Goal: Transaction & Acquisition: Purchase product/service

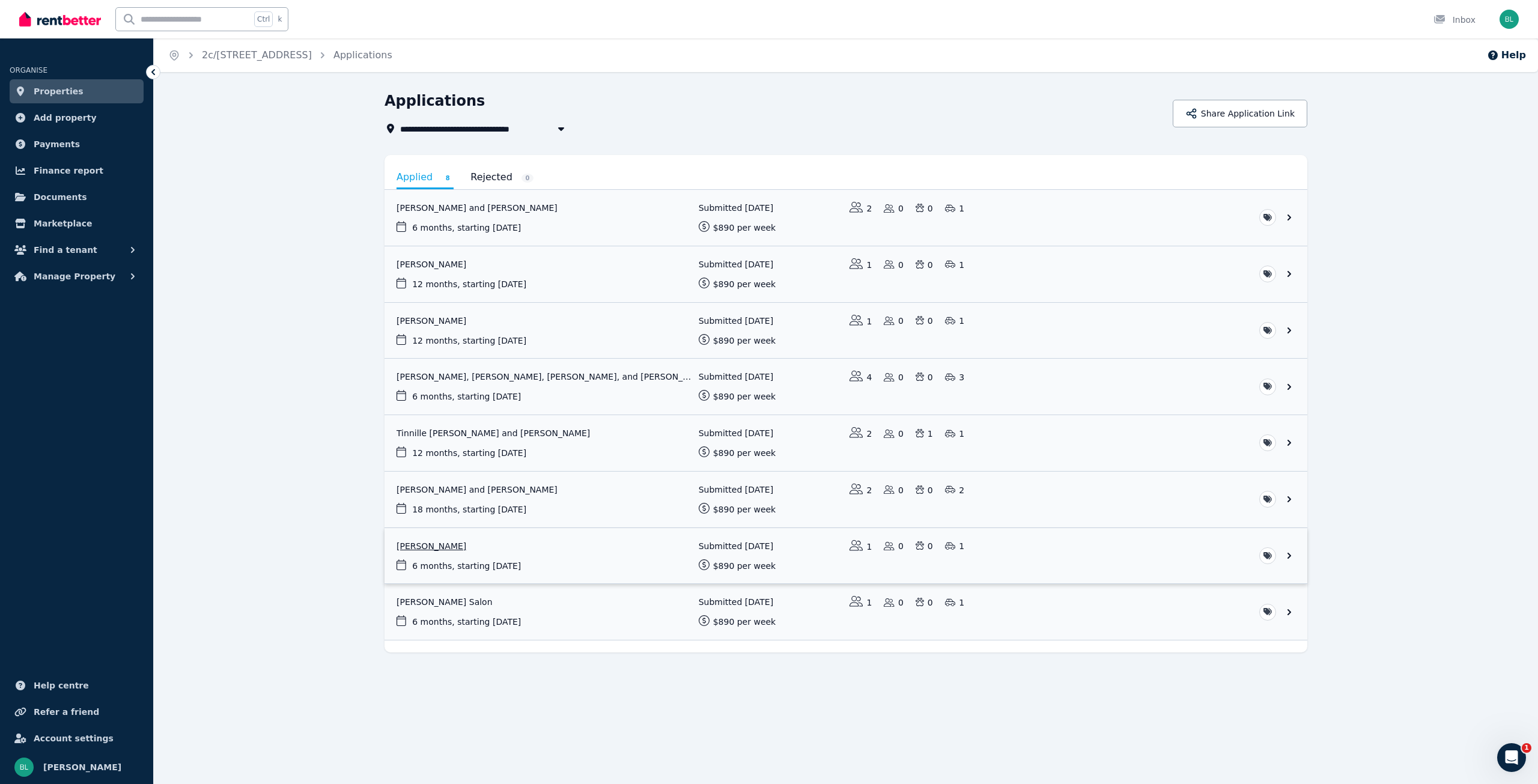
click at [430, 549] on link "View application: Martine Boys" at bounding box center [846, 556] width 923 height 56
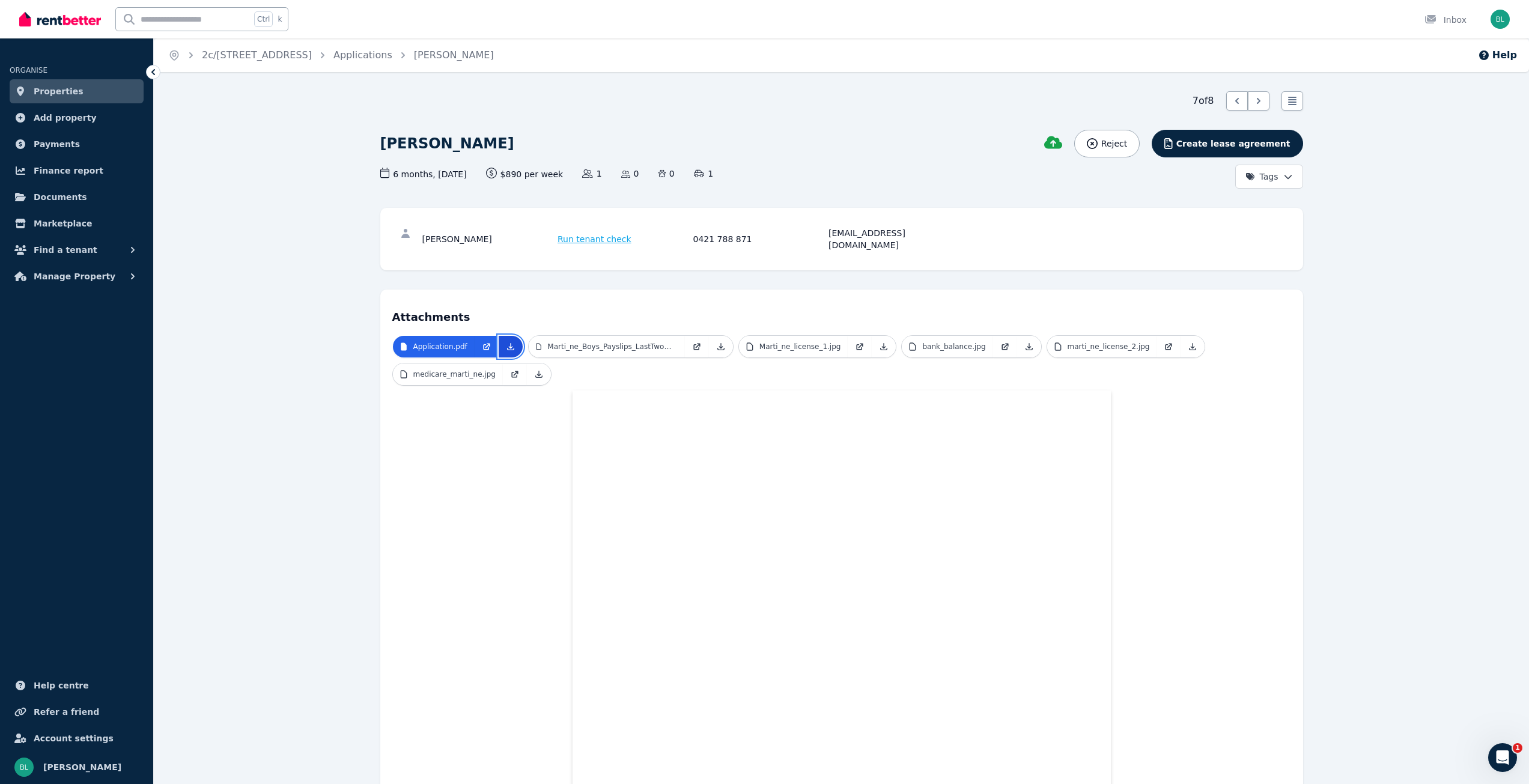
click at [508, 344] on icon at bounding box center [510, 347] width 6 height 6
click at [579, 236] on span "Run tenant check" at bounding box center [594, 239] width 74 height 12
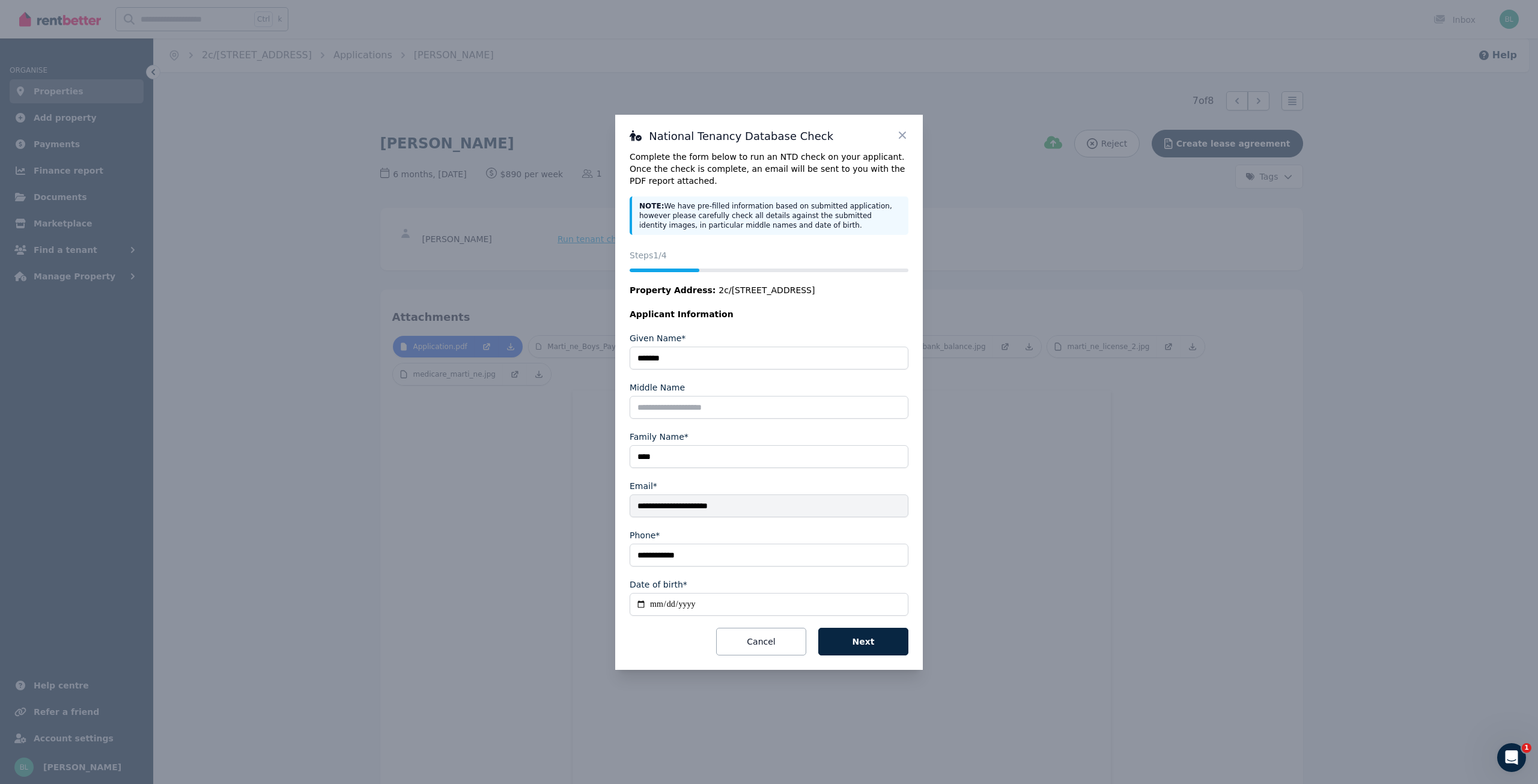
click at [866, 642] on button "Next" at bounding box center [863, 642] width 90 height 28
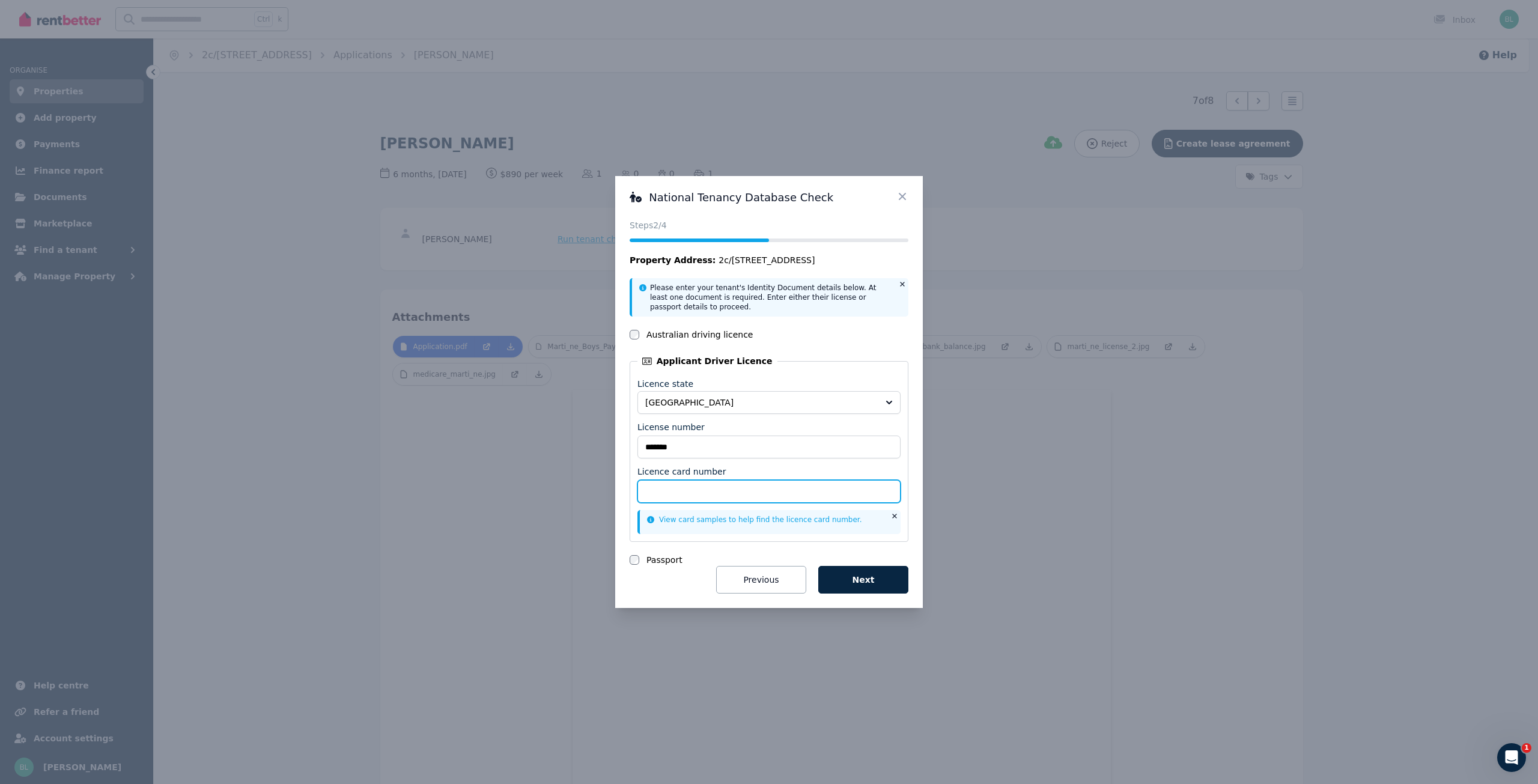
click at [697, 491] on input "Licence card number" at bounding box center [769, 491] width 263 height 23
click at [898, 195] on icon at bounding box center [902, 196] width 12 height 12
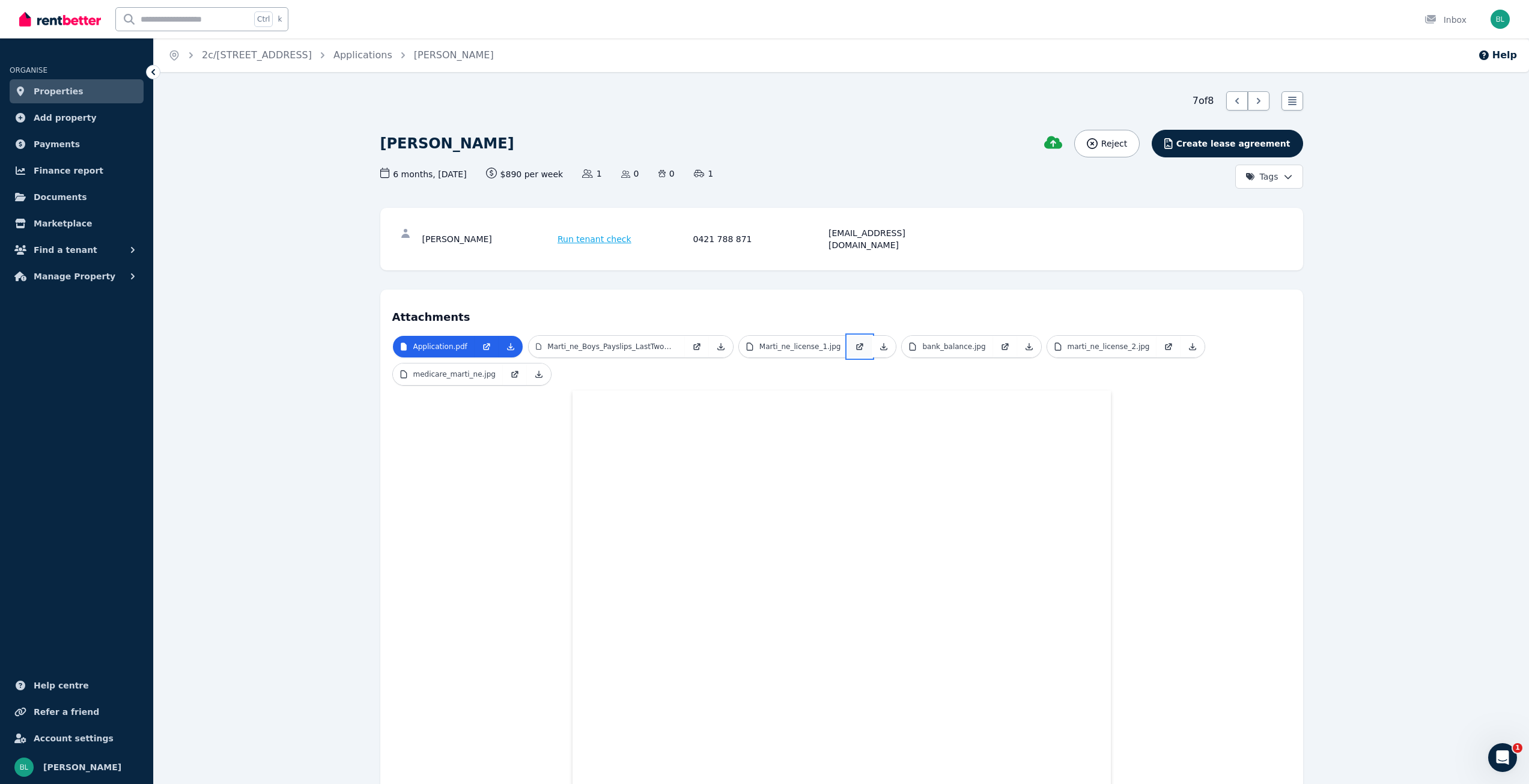
click at [848, 336] on link at bounding box center [860, 346] width 24 height 21
click at [1067, 342] on p "marti_ne_license_2.jpg" at bounding box center [1108, 346] width 82 height 9
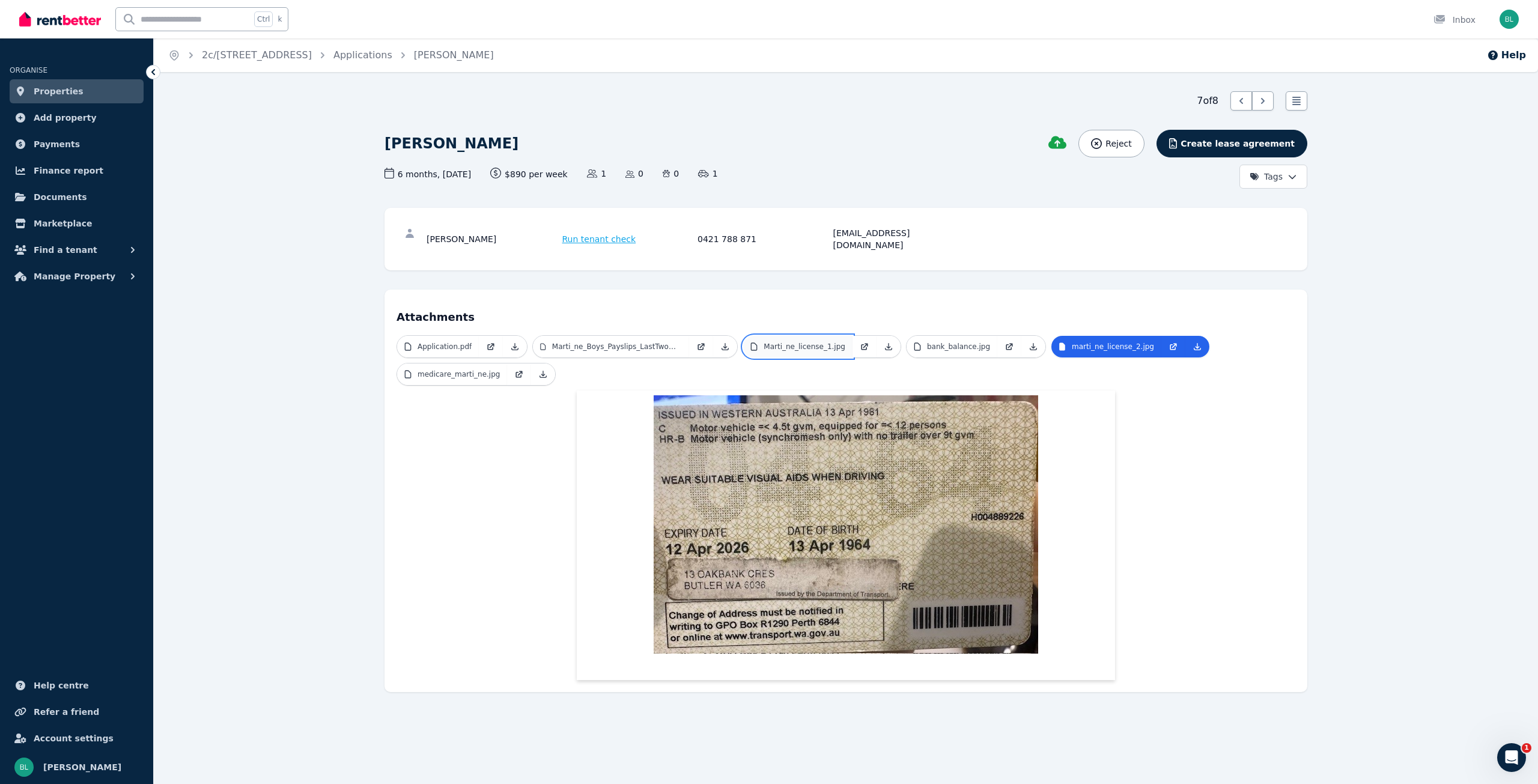
click at [818, 342] on p "Marti_ne_license_1.jpg" at bounding box center [805, 346] width 82 height 9
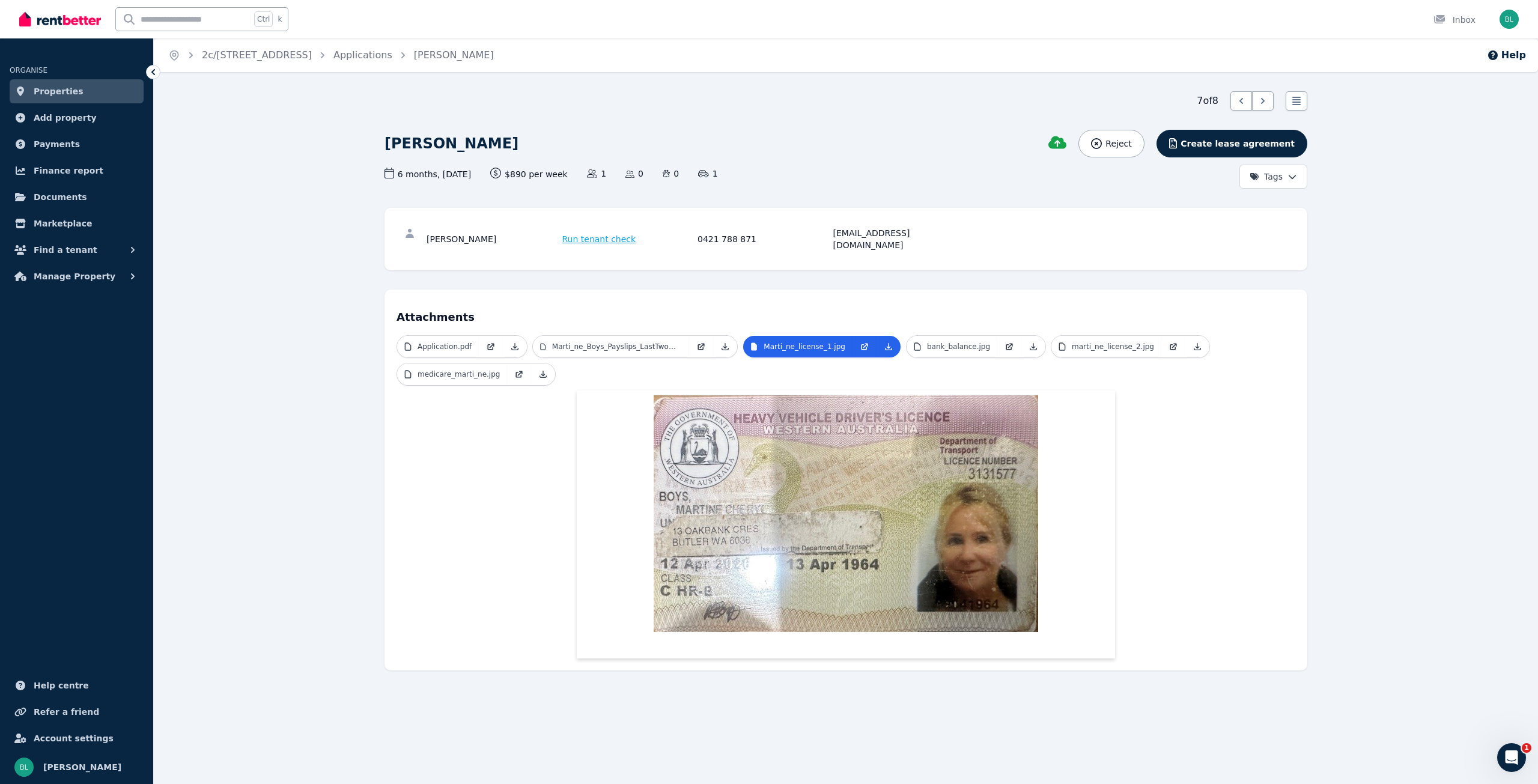
click at [597, 225] on div "Martine Boys Run tenant check 0421 788 871 [EMAIL_ADDRESS][DOMAIN_NAME]" at bounding box center [846, 239] width 899 height 38
click at [594, 234] on span "Run tenant check" at bounding box center [599, 239] width 74 height 12
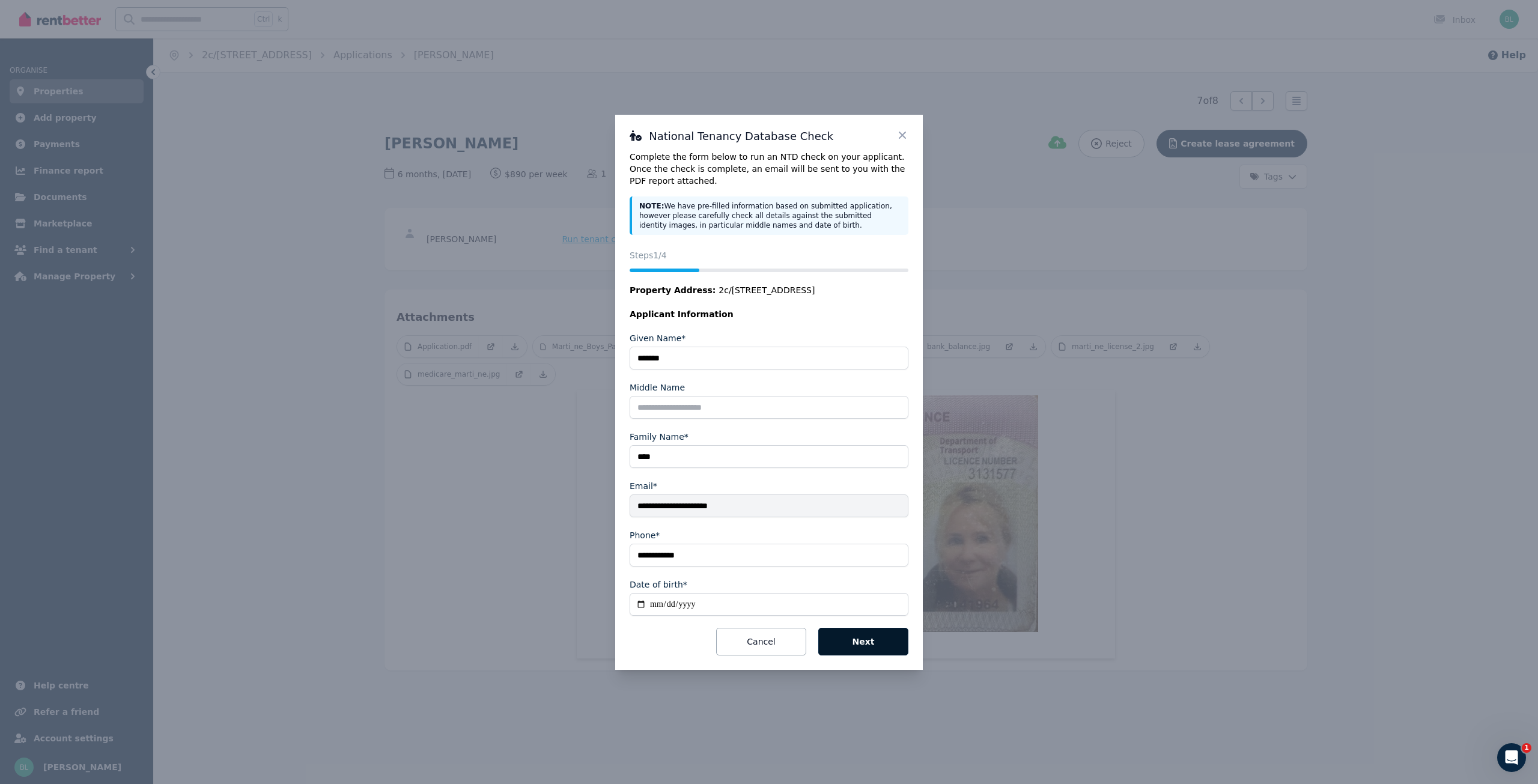
click at [878, 637] on button "Next" at bounding box center [863, 642] width 90 height 28
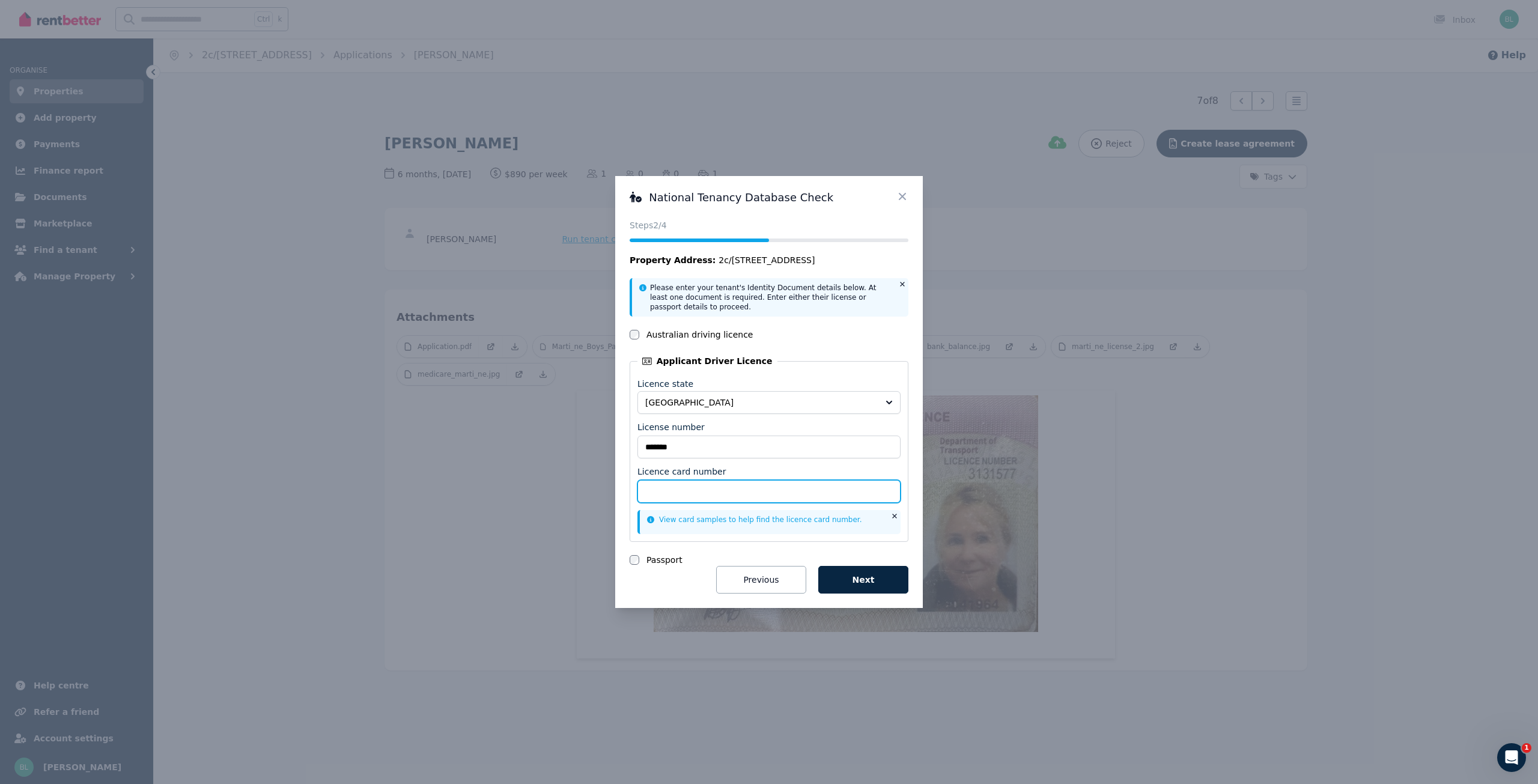
click at [724, 496] on input "Licence card number" at bounding box center [769, 491] width 263 height 23
type input "*******"
click at [818, 566] on button "Next" at bounding box center [863, 580] width 90 height 28
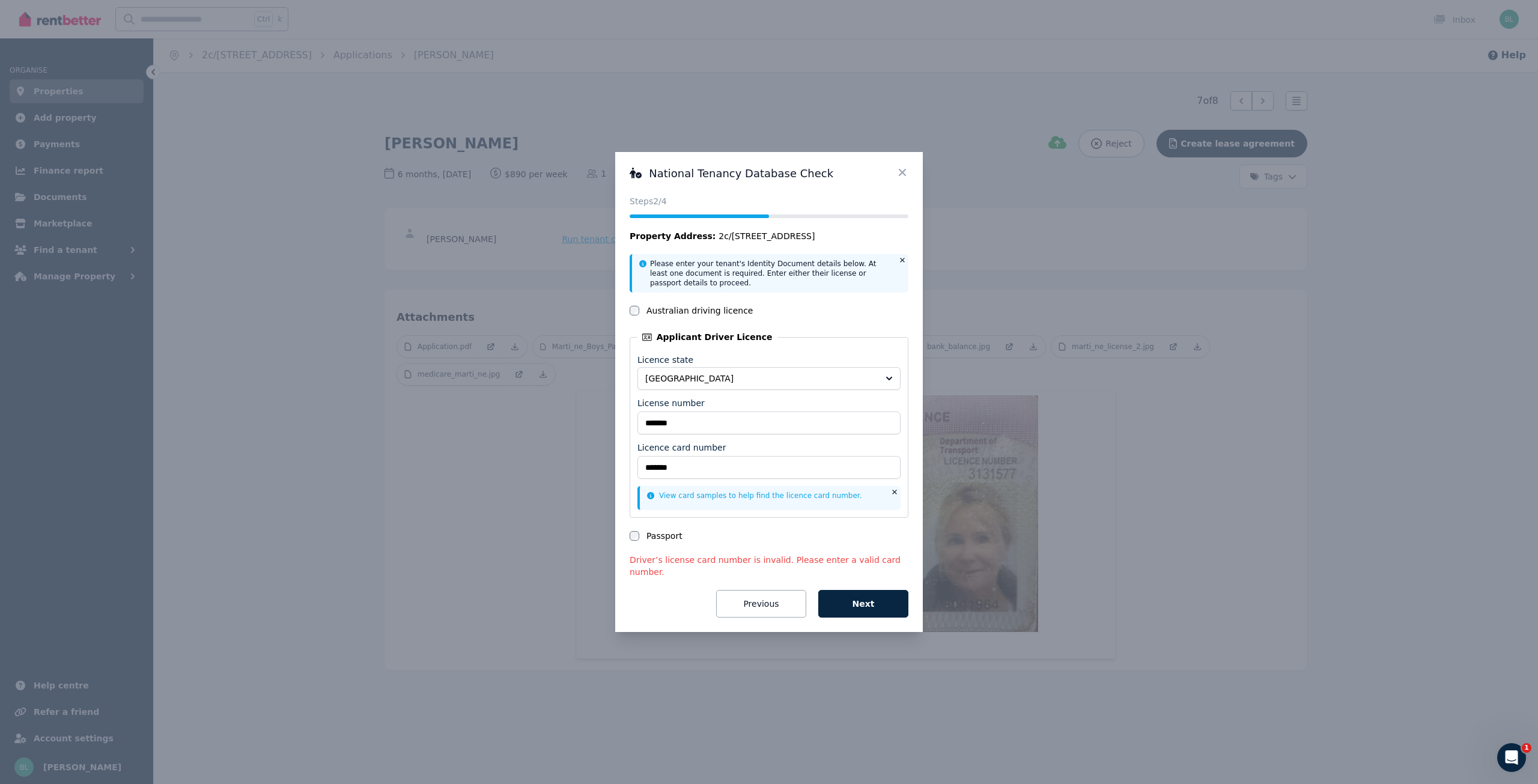
click at [902, 176] on icon at bounding box center [902, 172] width 7 height 7
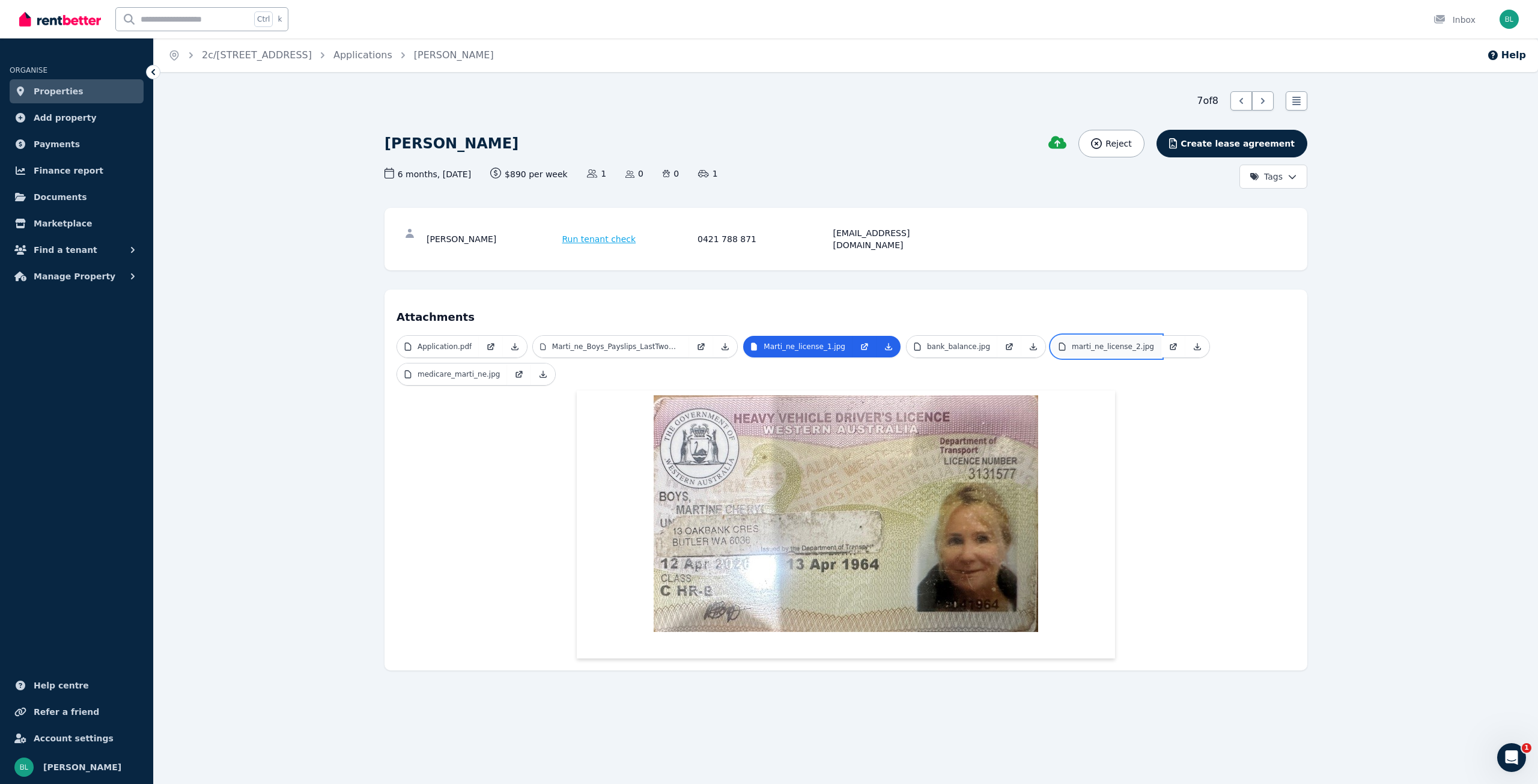
click at [1072, 342] on p "marti_ne_license_2.jpg" at bounding box center [1113, 346] width 83 height 9
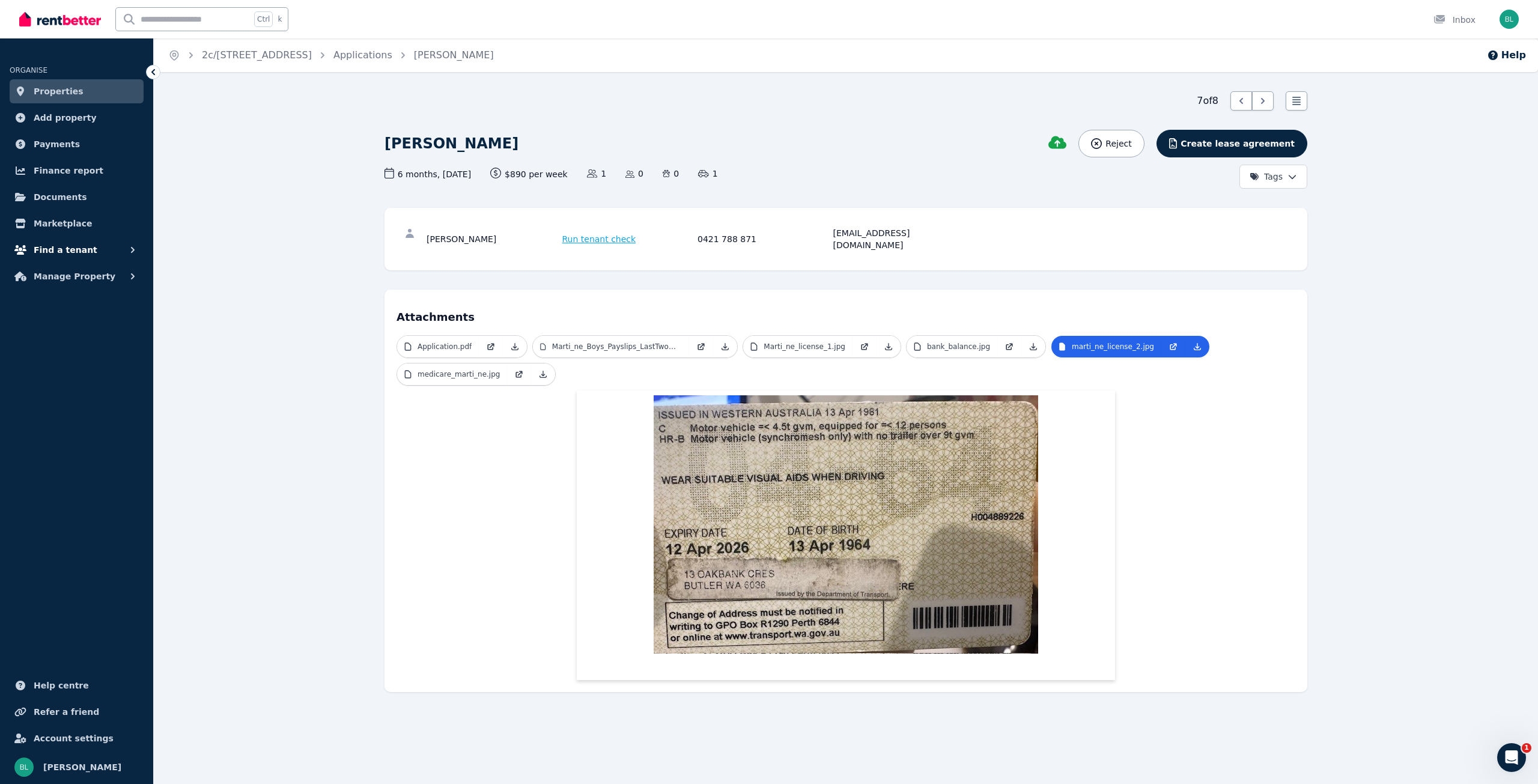
click at [66, 253] on span "Find a tenant" at bounding box center [65, 249] width 64 height 14
click at [90, 301] on span "Enquiries" at bounding box center [93, 300] width 81 height 14
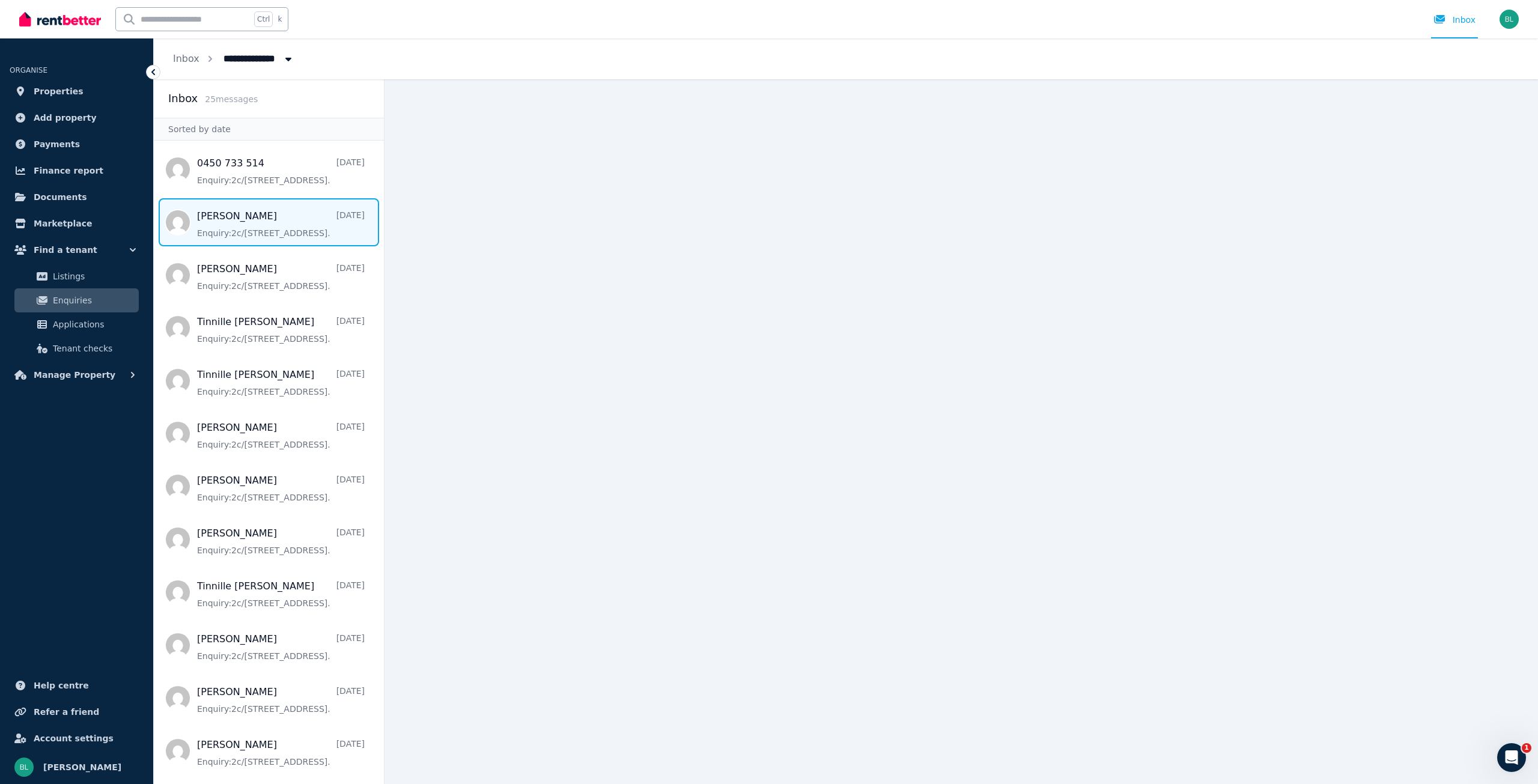
click at [249, 225] on span "Message list" at bounding box center [268, 222] width 230 height 48
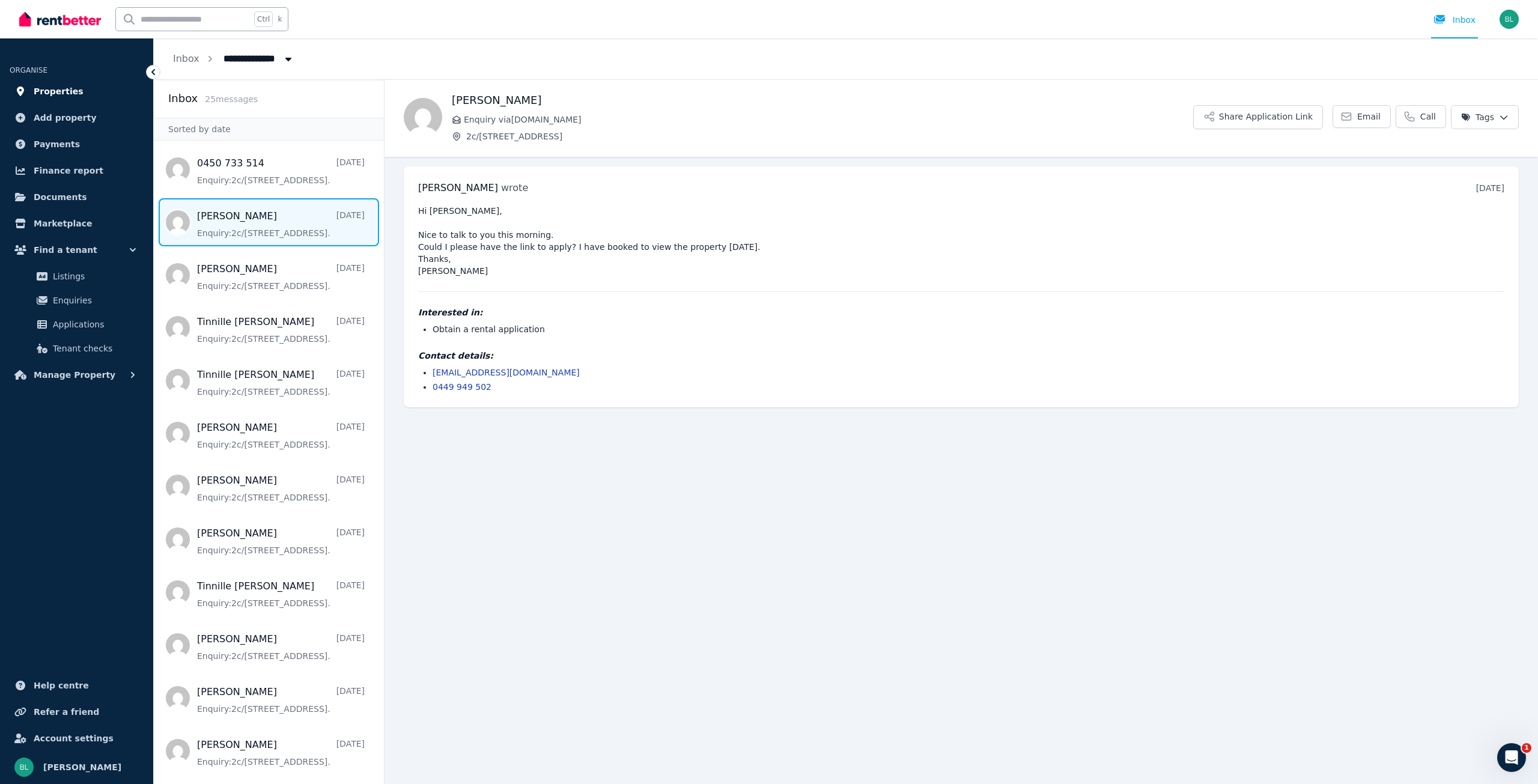
click at [40, 93] on span "Properties" at bounding box center [58, 91] width 50 height 14
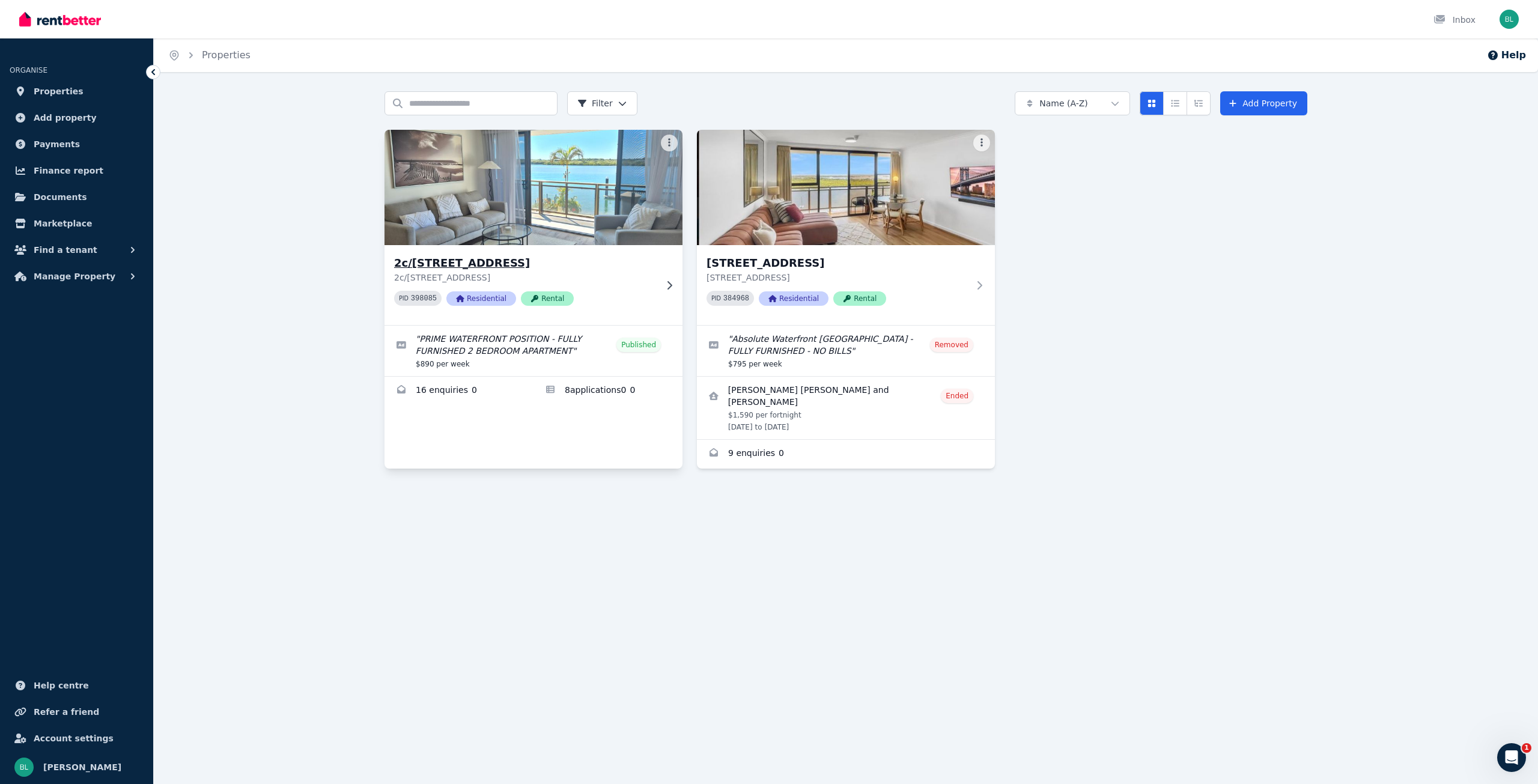
click at [500, 254] on div "2c/[STREET_ADDRESS] PID 398085 Residential Rental" at bounding box center [533, 285] width 298 height 80
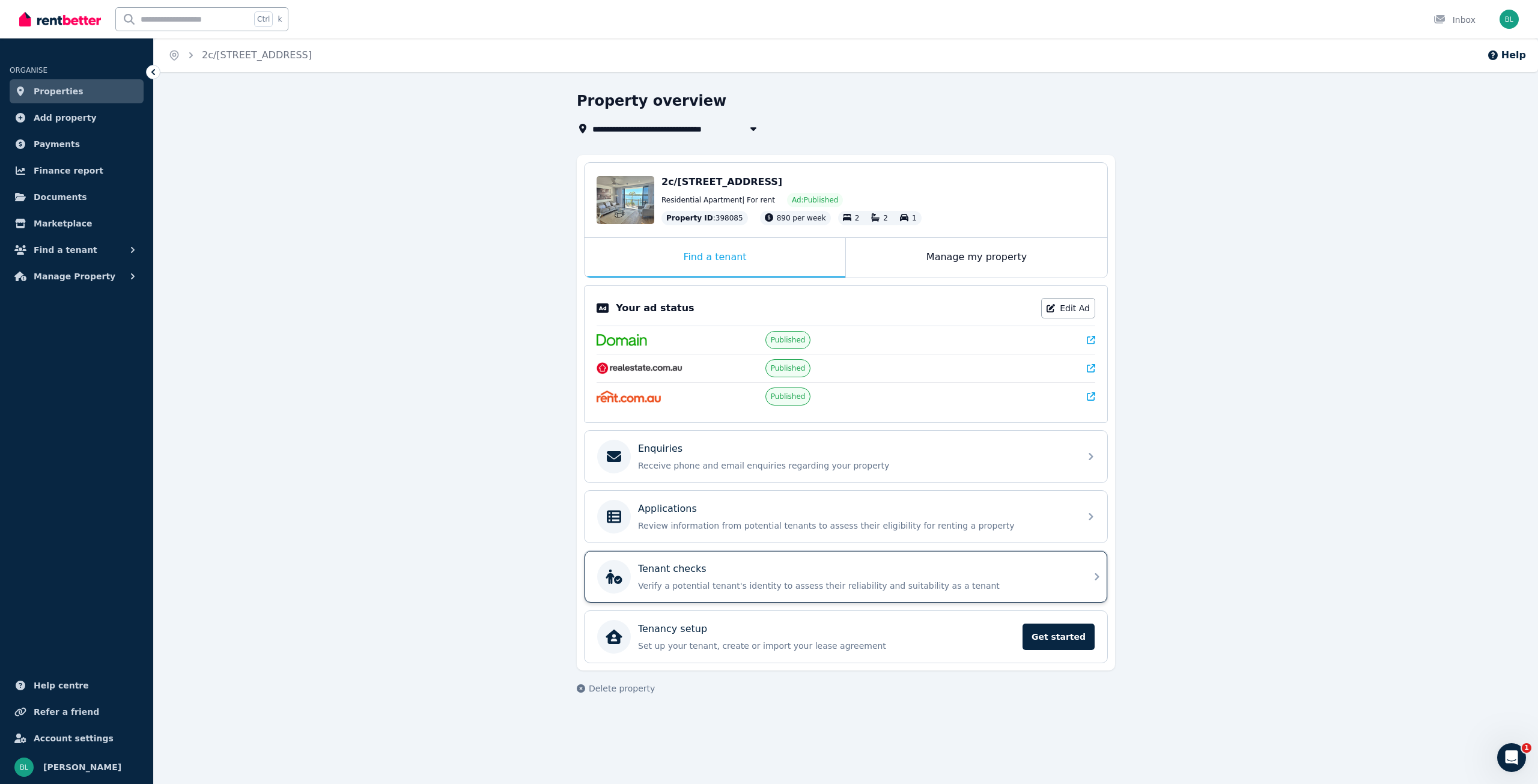
click at [676, 581] on p "Verify a potential tenant's identity to assess their reliability and suitabilit…" at bounding box center [855, 586] width 435 height 12
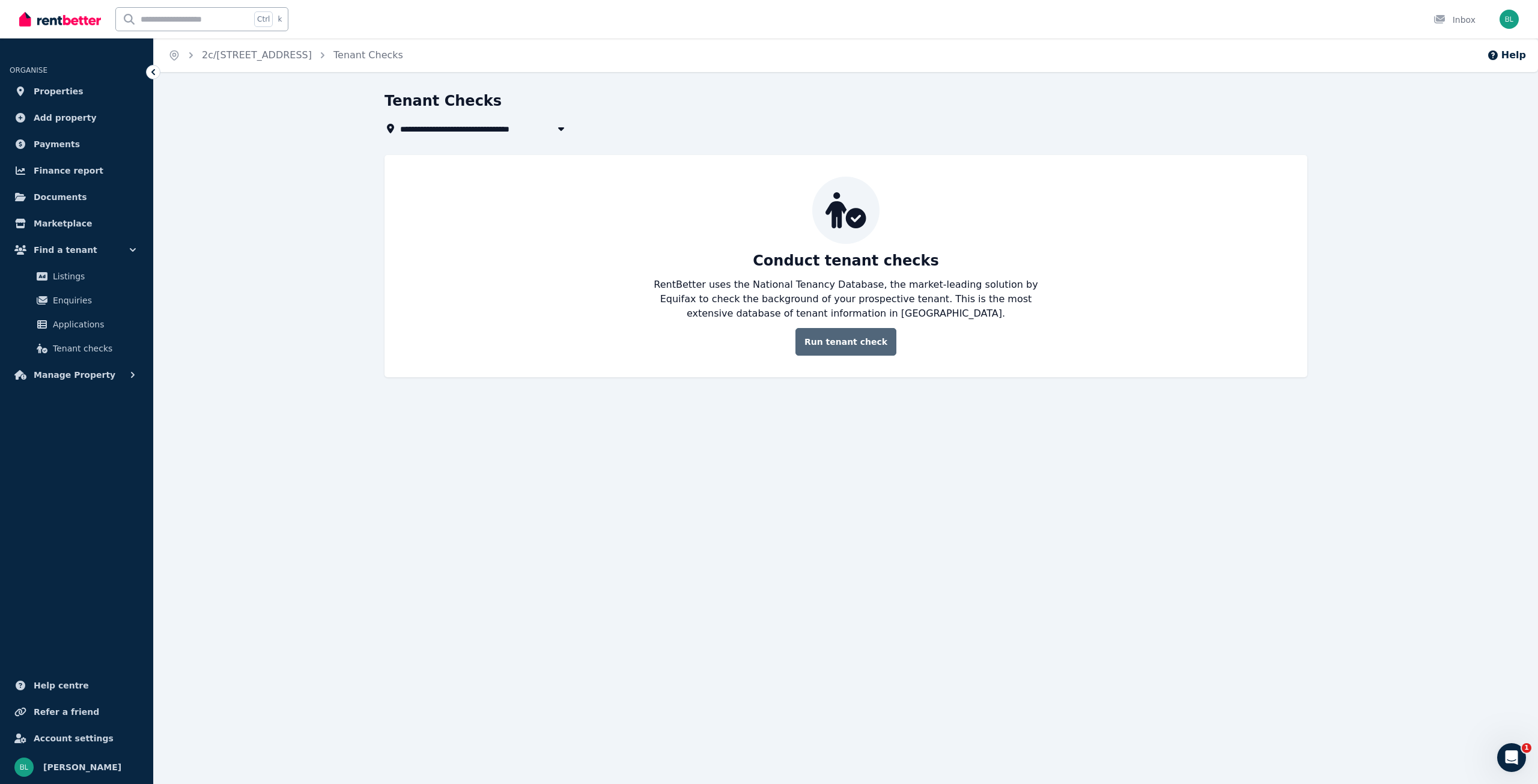
click at [814, 346] on link "Run tenant check" at bounding box center [846, 342] width 101 height 28
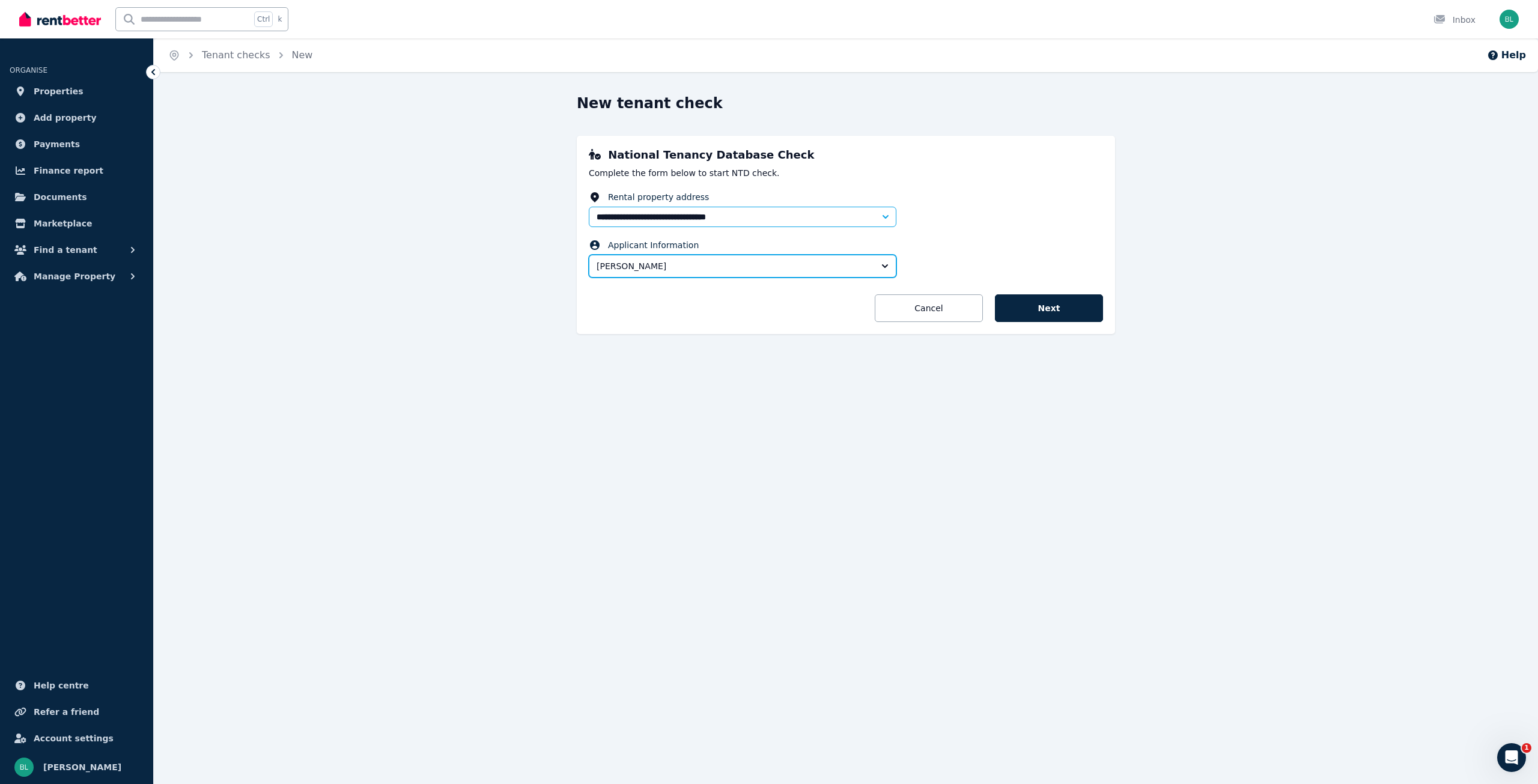
click at [656, 271] on span "[PERSON_NAME]" at bounding box center [734, 266] width 275 height 12
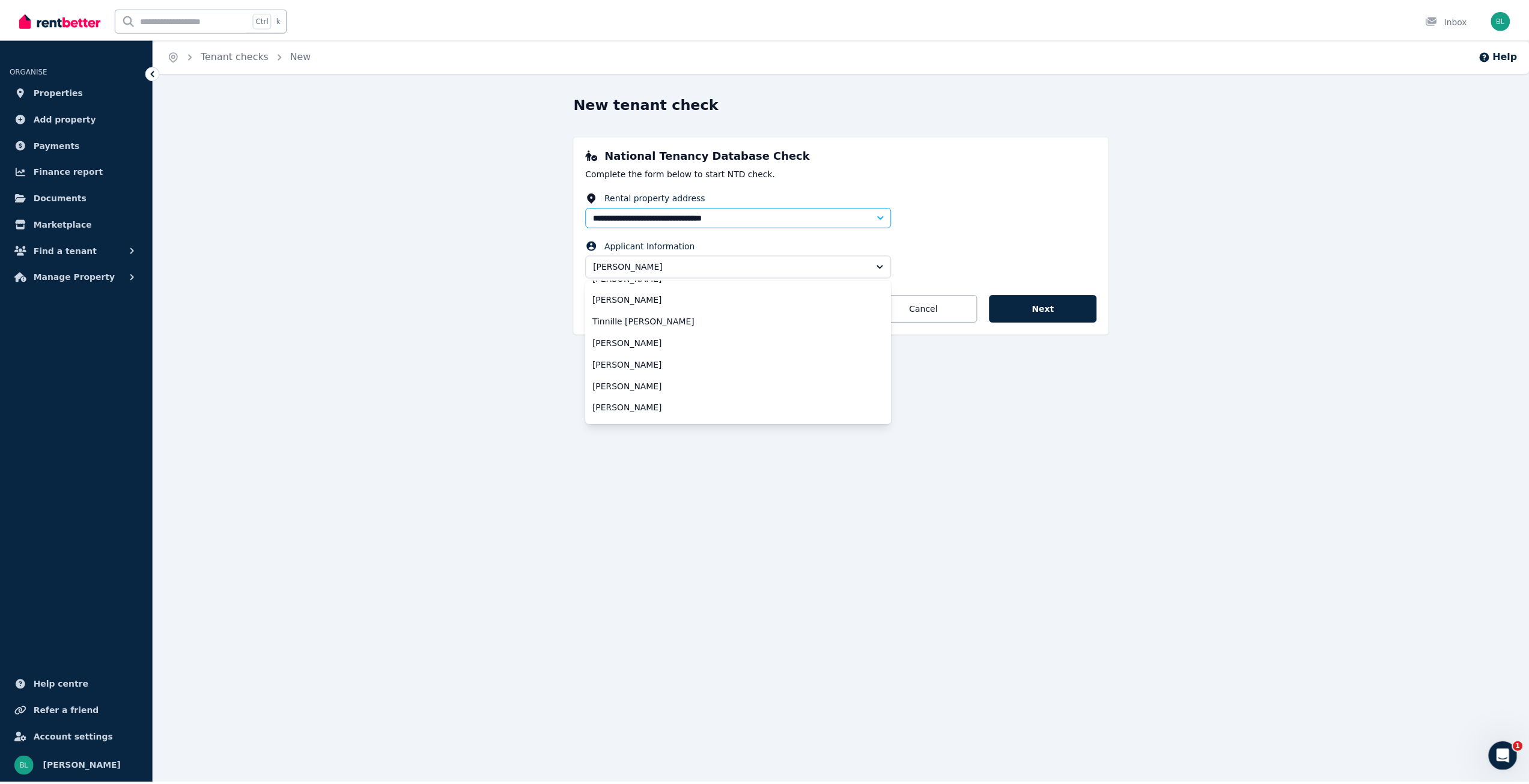
scroll to position [185, 0]
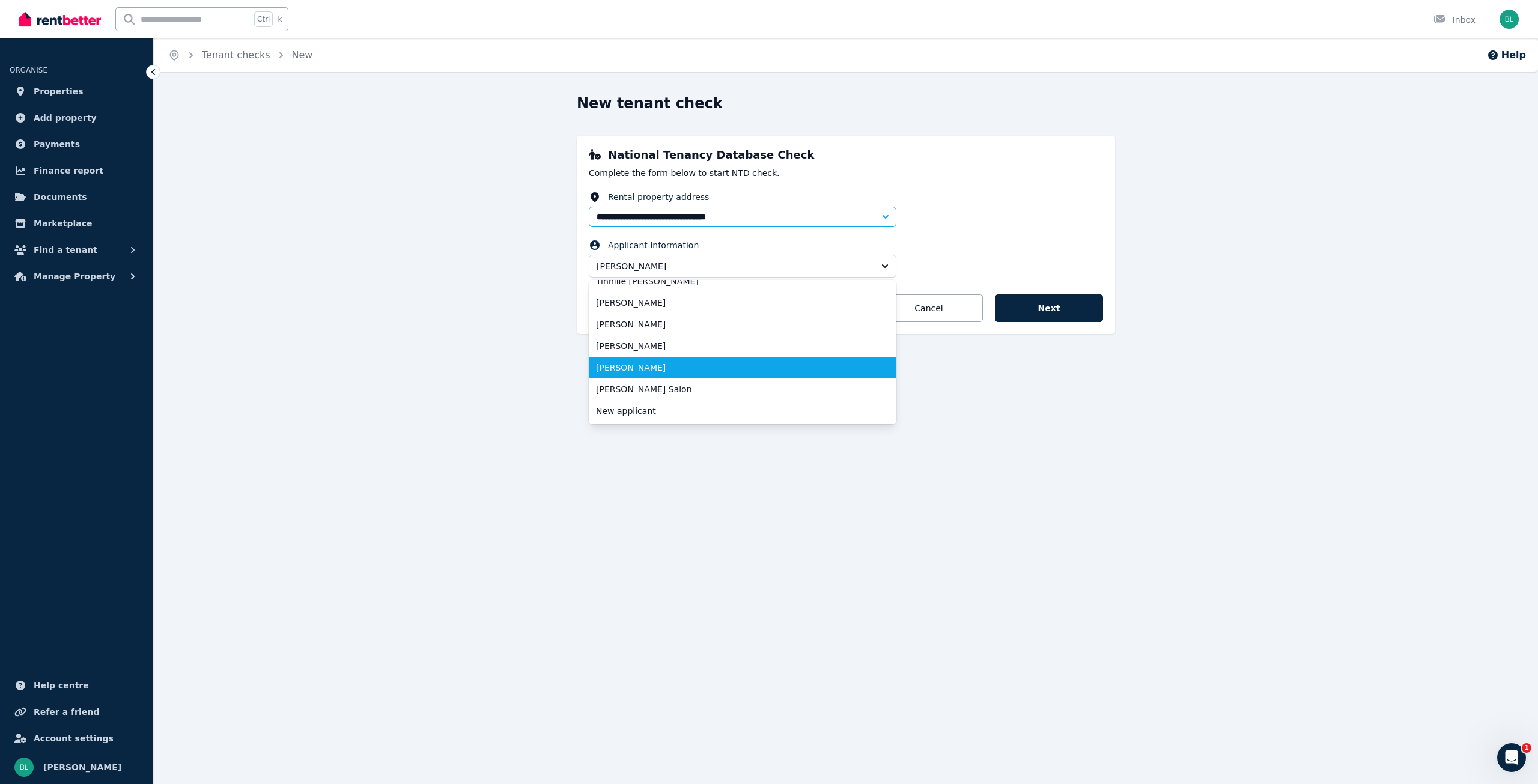
click at [651, 368] on span "[PERSON_NAME]" at bounding box center [735, 367] width 279 height 12
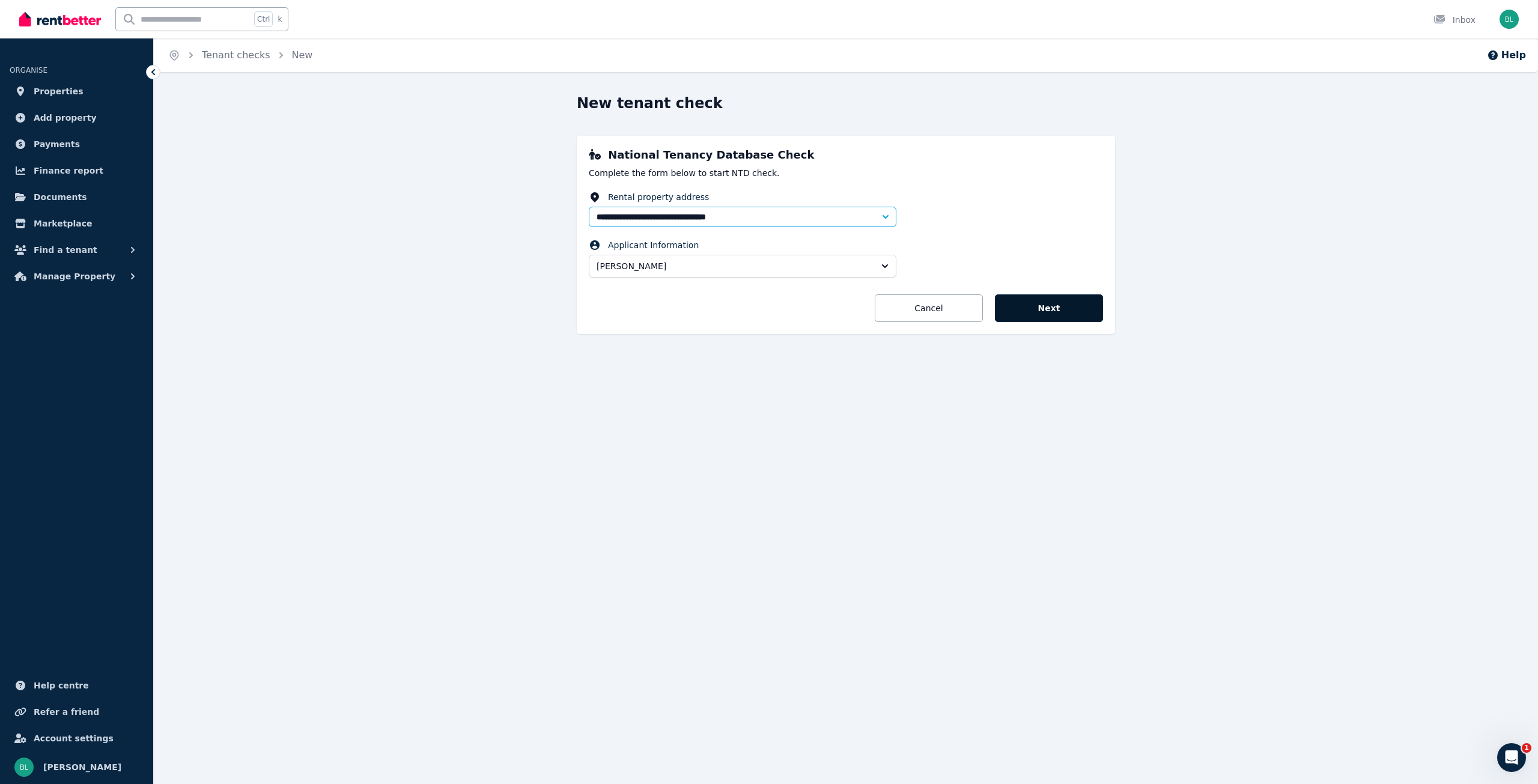
click at [1026, 303] on button "Next" at bounding box center [1049, 308] width 108 height 28
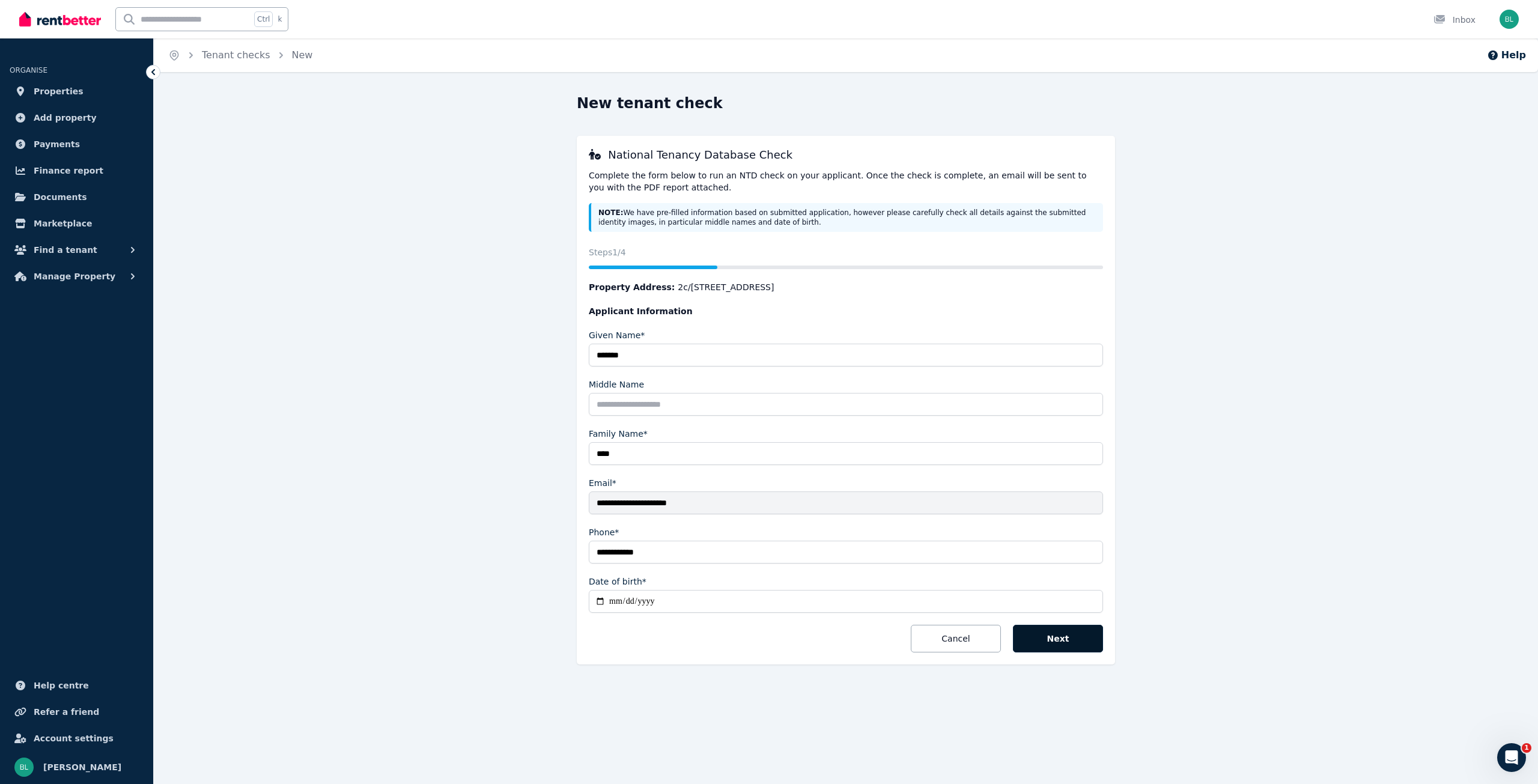
click at [1045, 636] on button "Next" at bounding box center [1057, 639] width 90 height 28
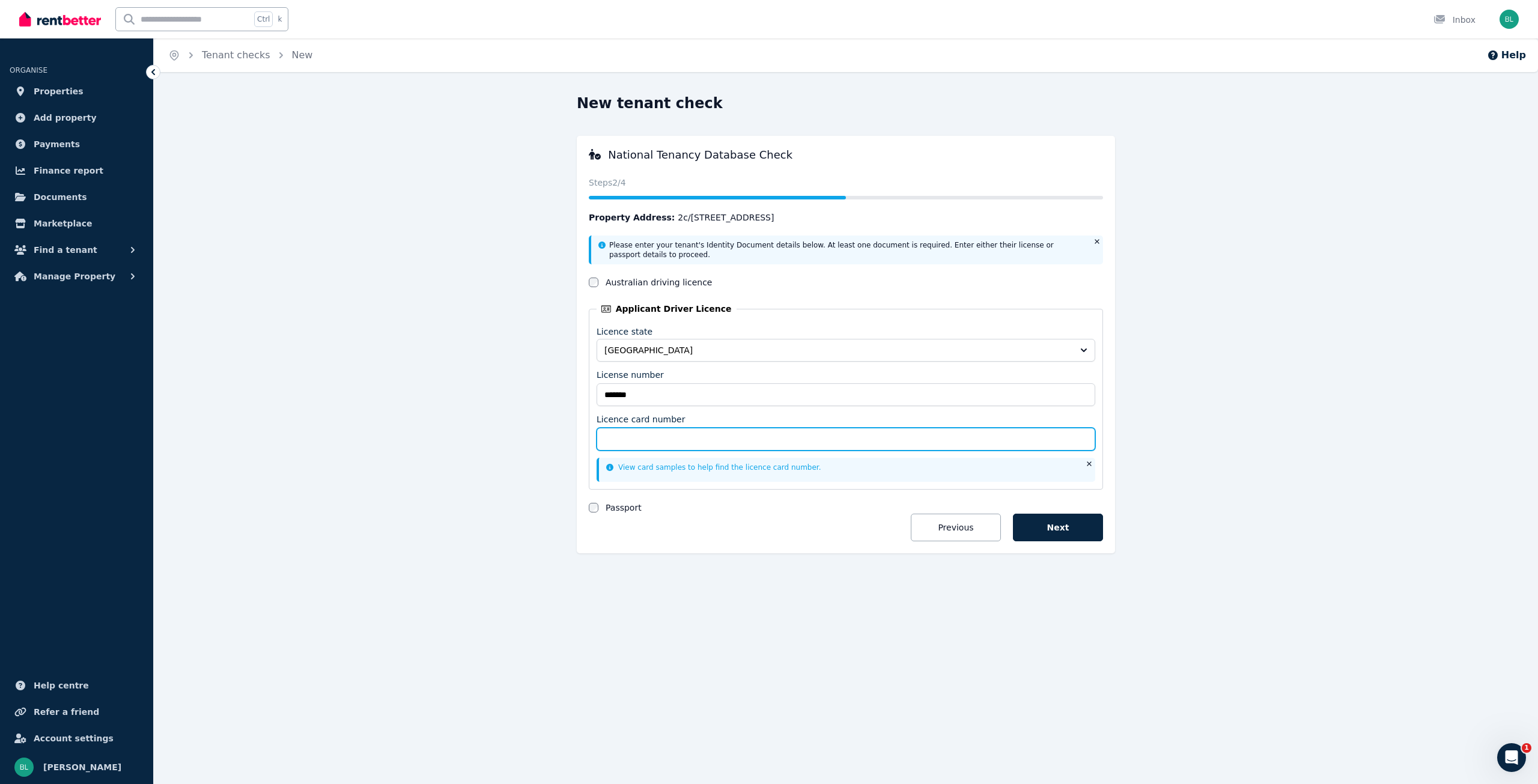
click at [657, 435] on input "Licence card number" at bounding box center [846, 439] width 499 height 23
type input "**********"
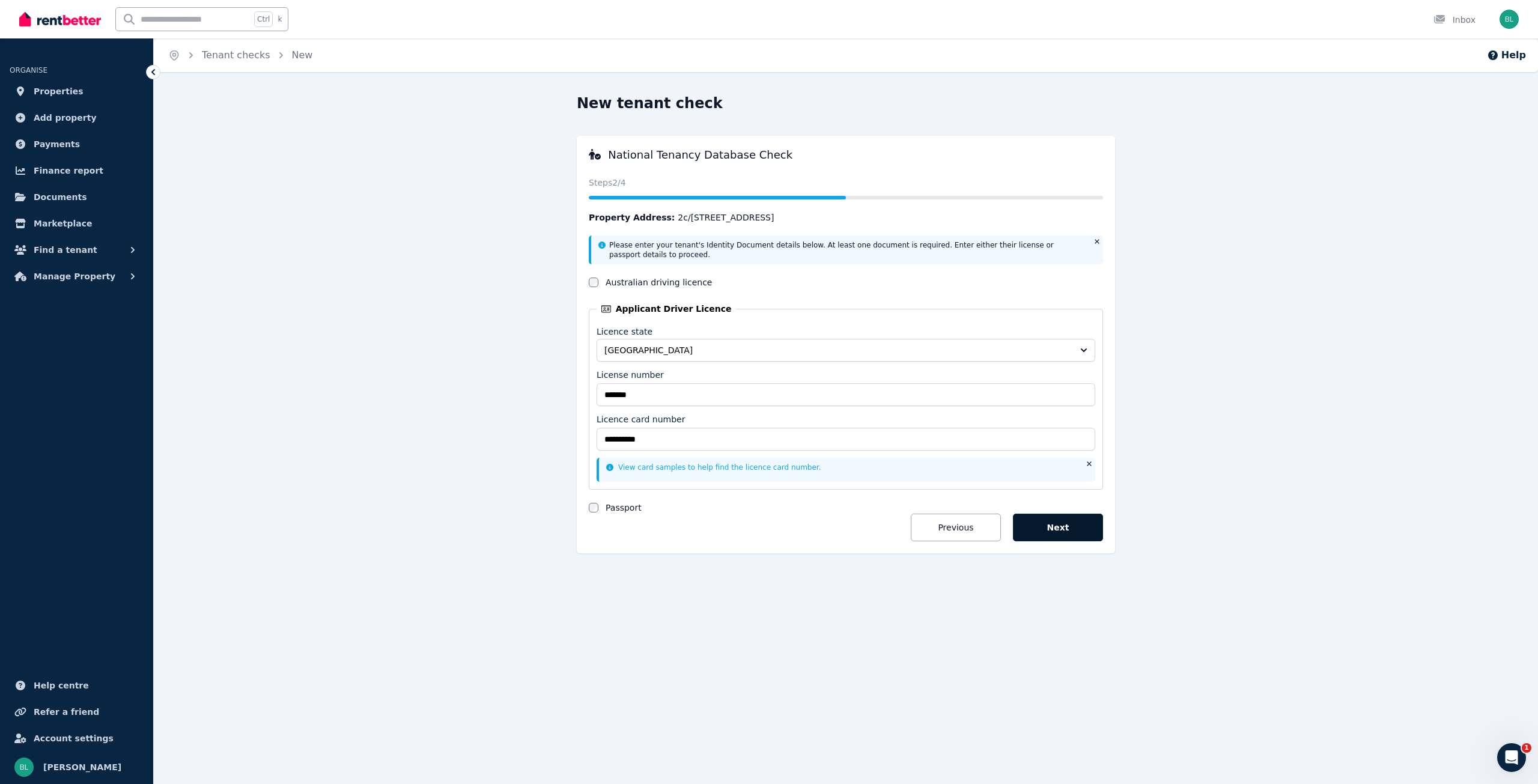
click at [1071, 526] on button "Next" at bounding box center [1057, 528] width 90 height 28
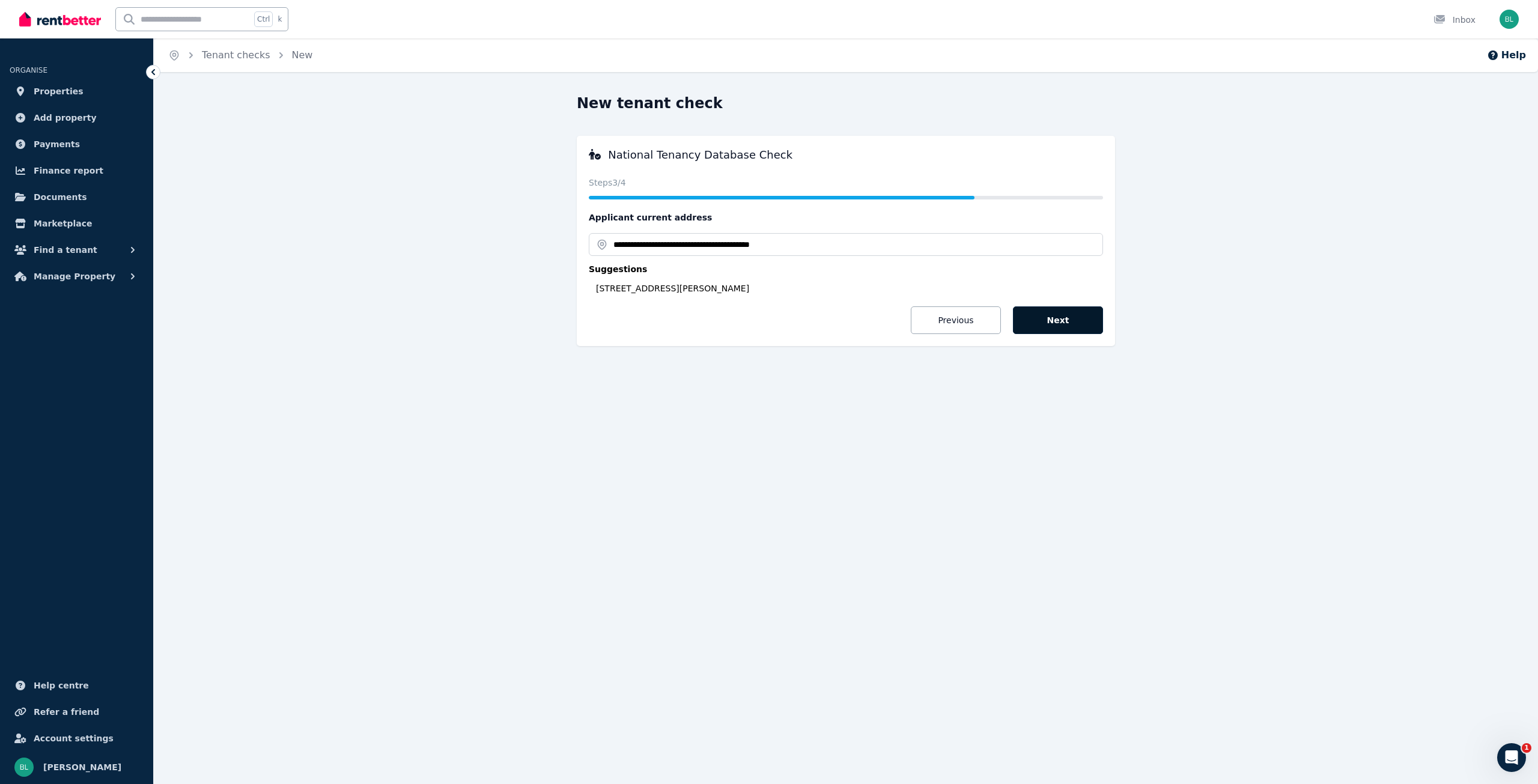
click at [1064, 324] on button "Next" at bounding box center [1057, 321] width 90 height 28
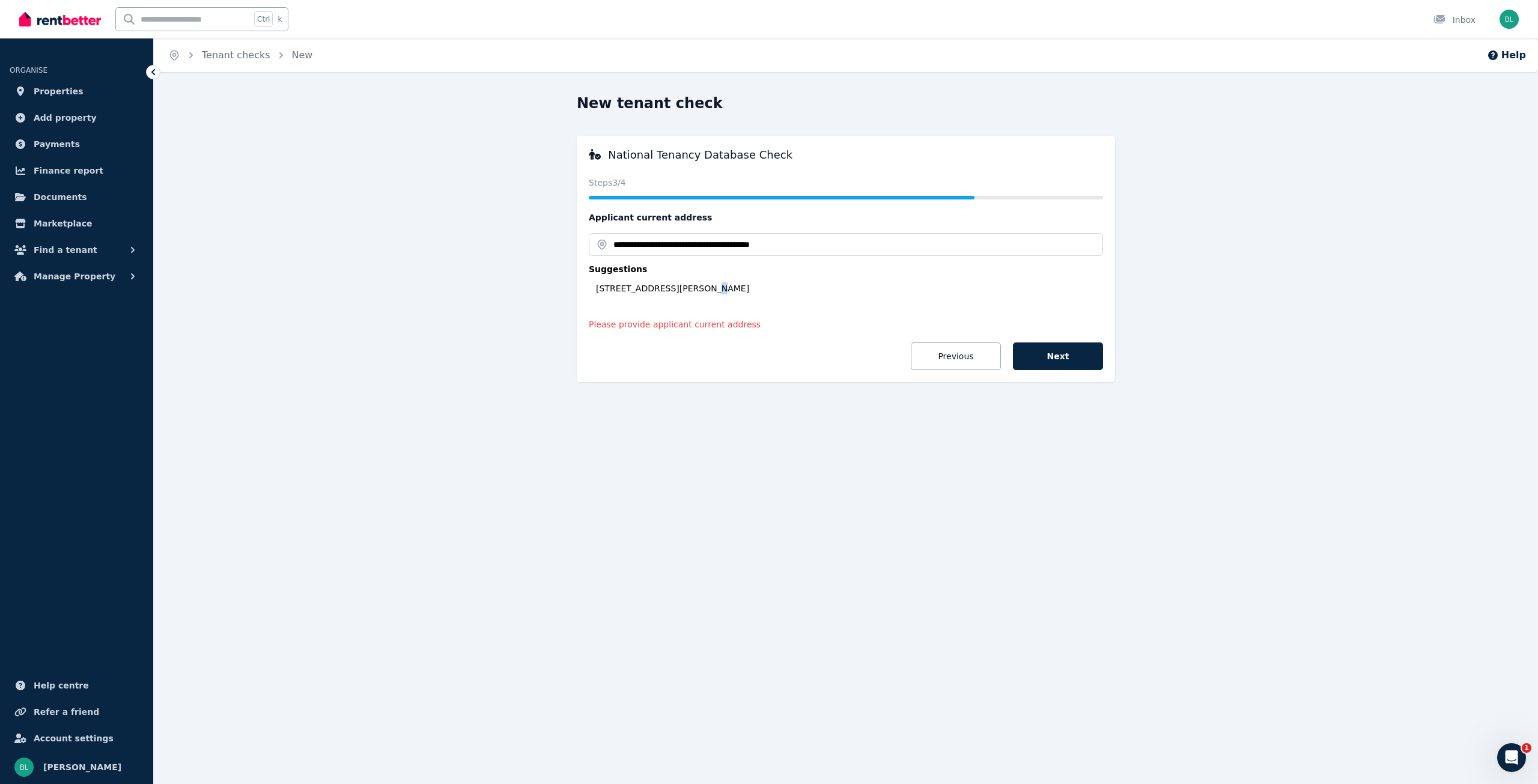
click at [692, 294] on fieldset "**********" at bounding box center [846, 268] width 515 height 76
click at [656, 293] on div "[STREET_ADDRESS][PERSON_NAME]" at bounding box center [849, 288] width 507 height 12
type input "**********"
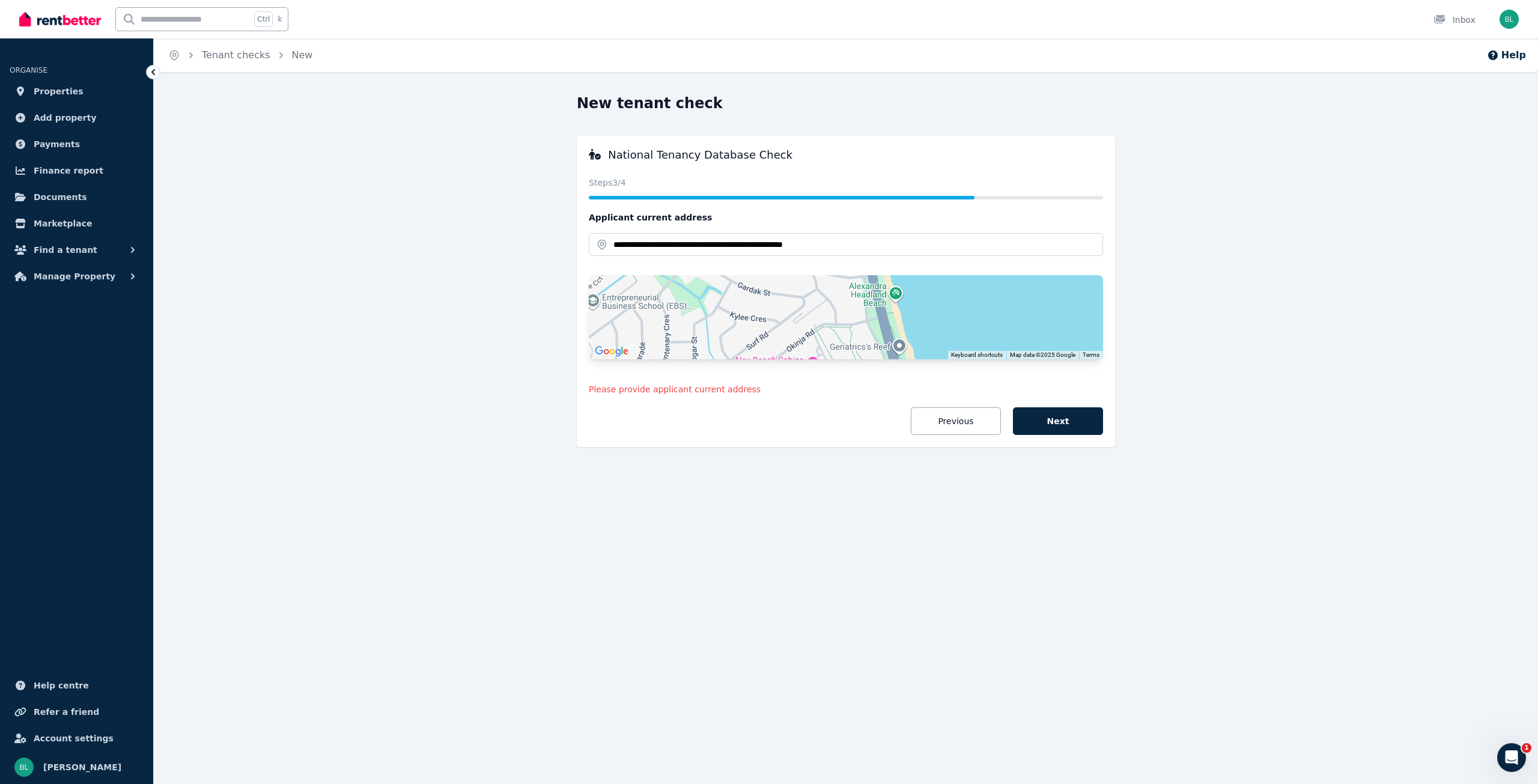
click at [1051, 421] on button "Next" at bounding box center [1057, 421] width 90 height 28
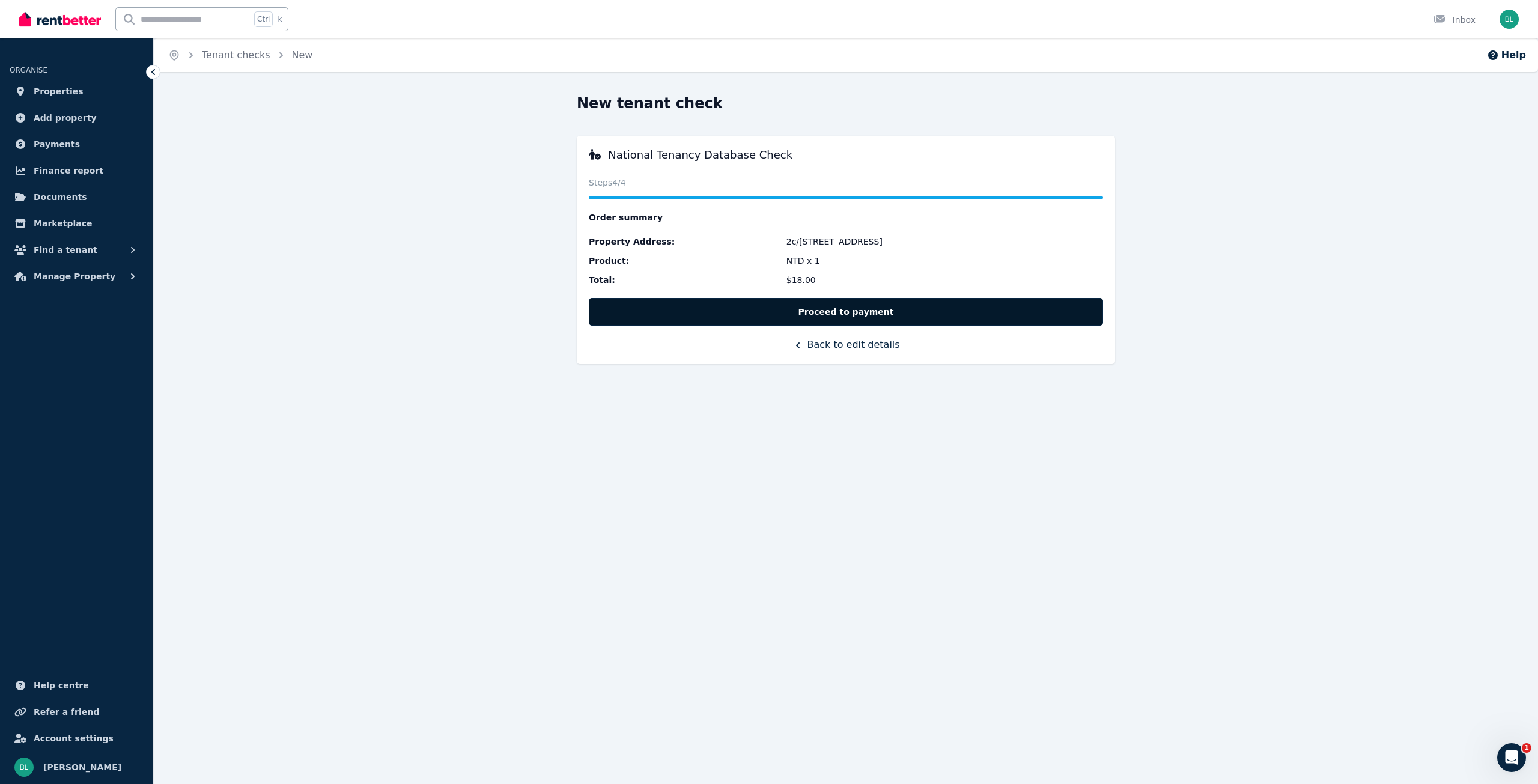
click at [837, 307] on button "Proceed to payment" at bounding box center [846, 312] width 515 height 28
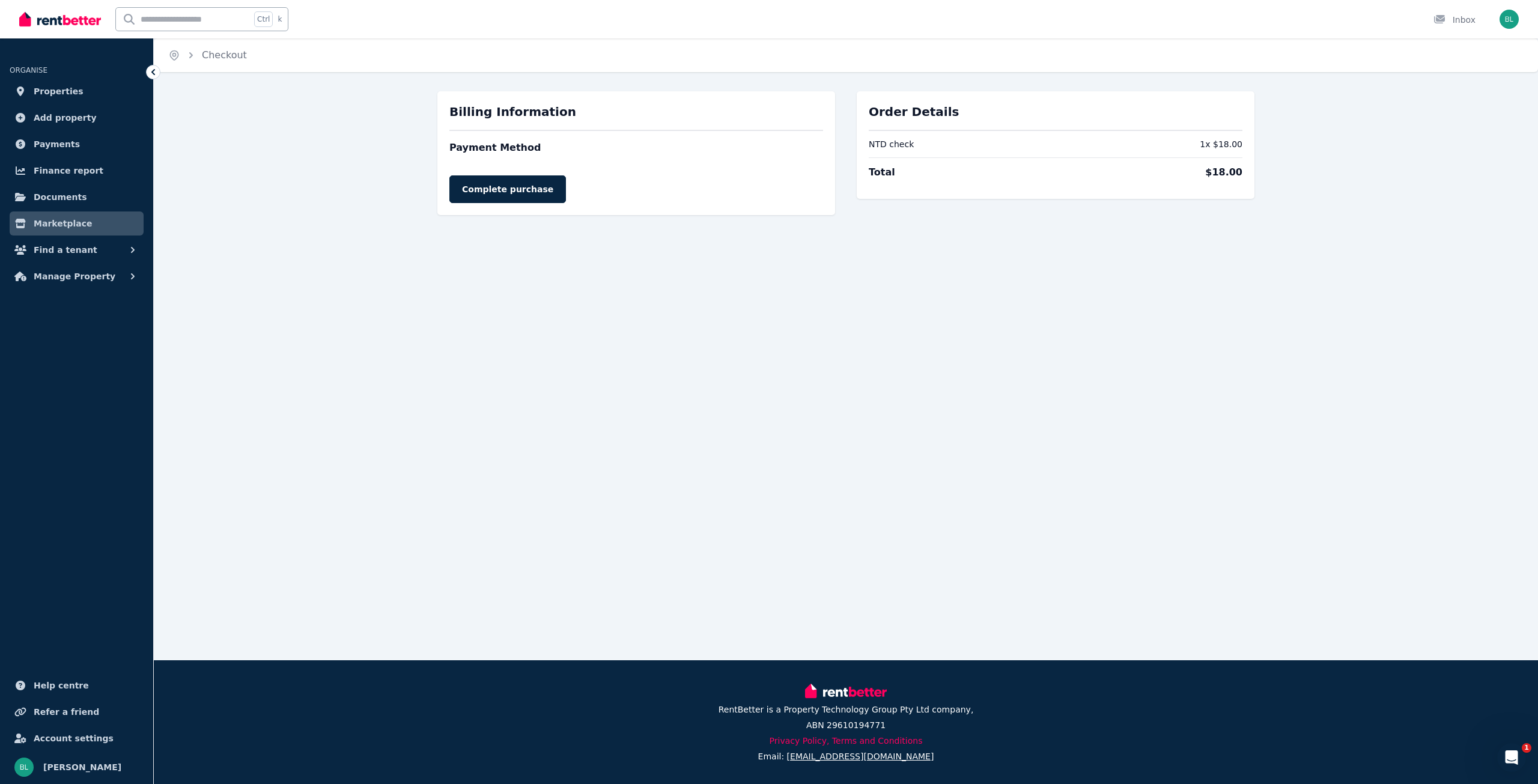
click at [495, 163] on div at bounding box center [636, 163] width 373 height 1
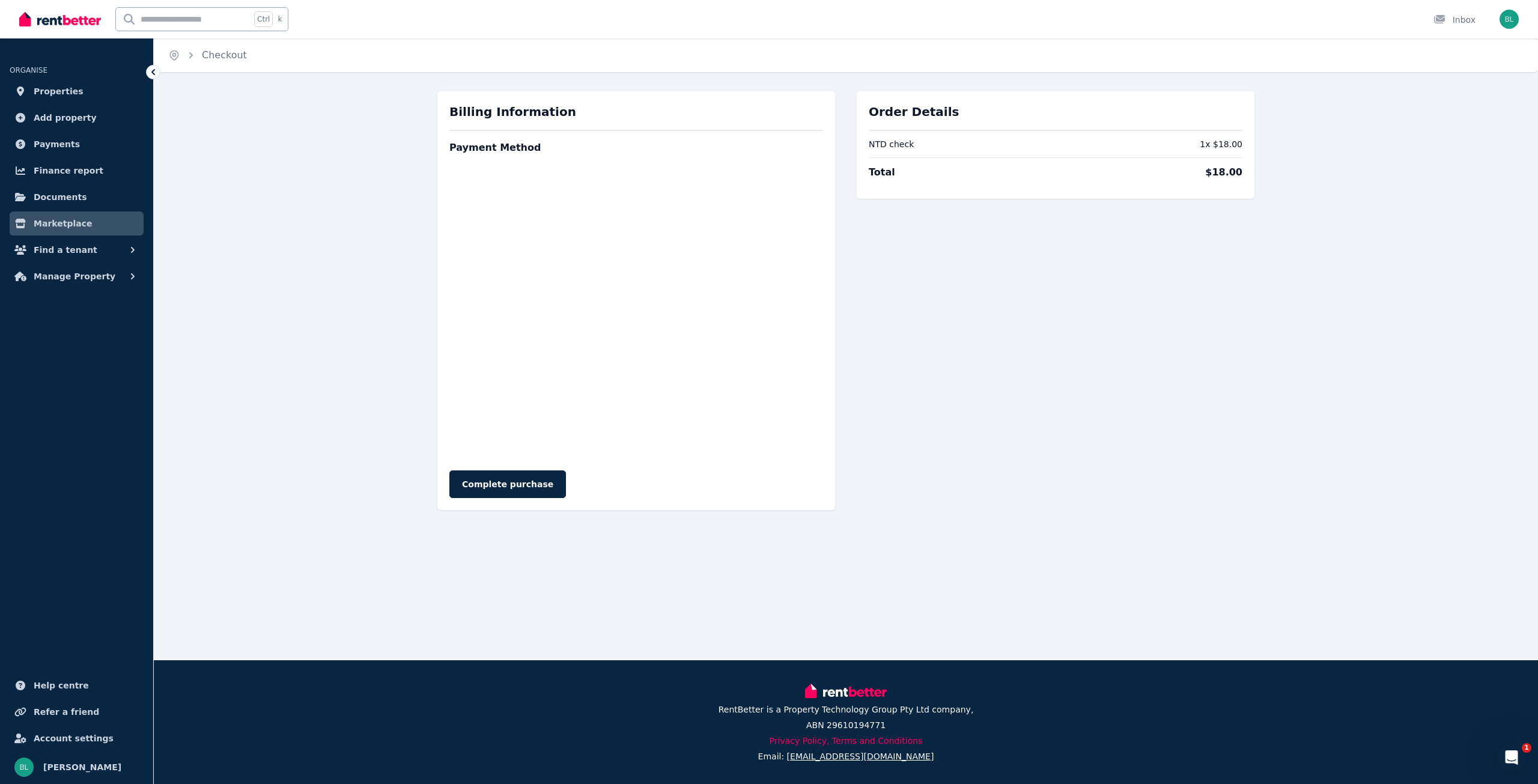
click at [516, 471] on button "Complete purchase" at bounding box center [508, 484] width 117 height 28
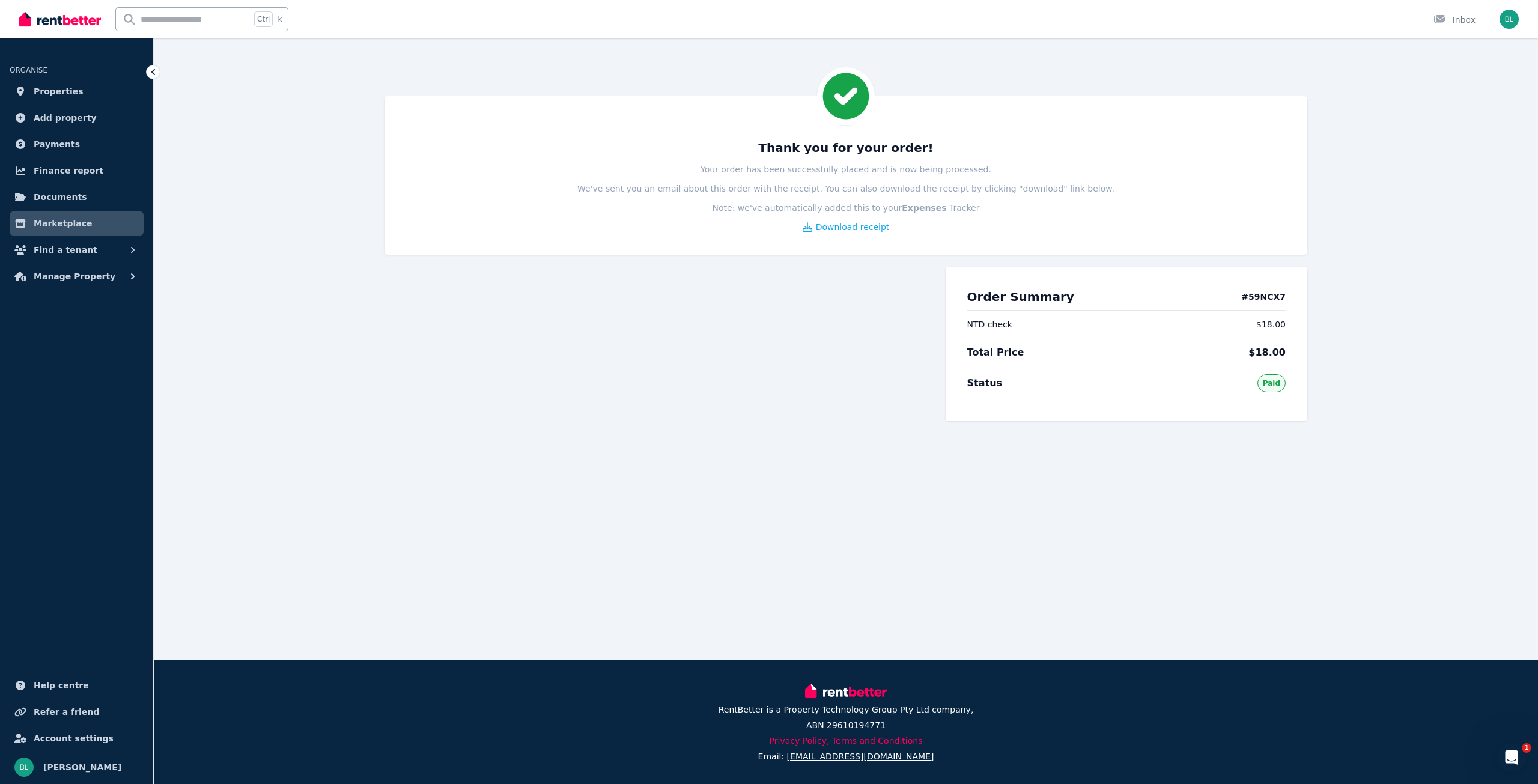
click at [850, 226] on span "Download receipt" at bounding box center [853, 227] width 74 height 12
click at [848, 229] on span "Download receipt" at bounding box center [853, 227] width 74 height 12
click at [60, 93] on span "Properties" at bounding box center [58, 91] width 50 height 14
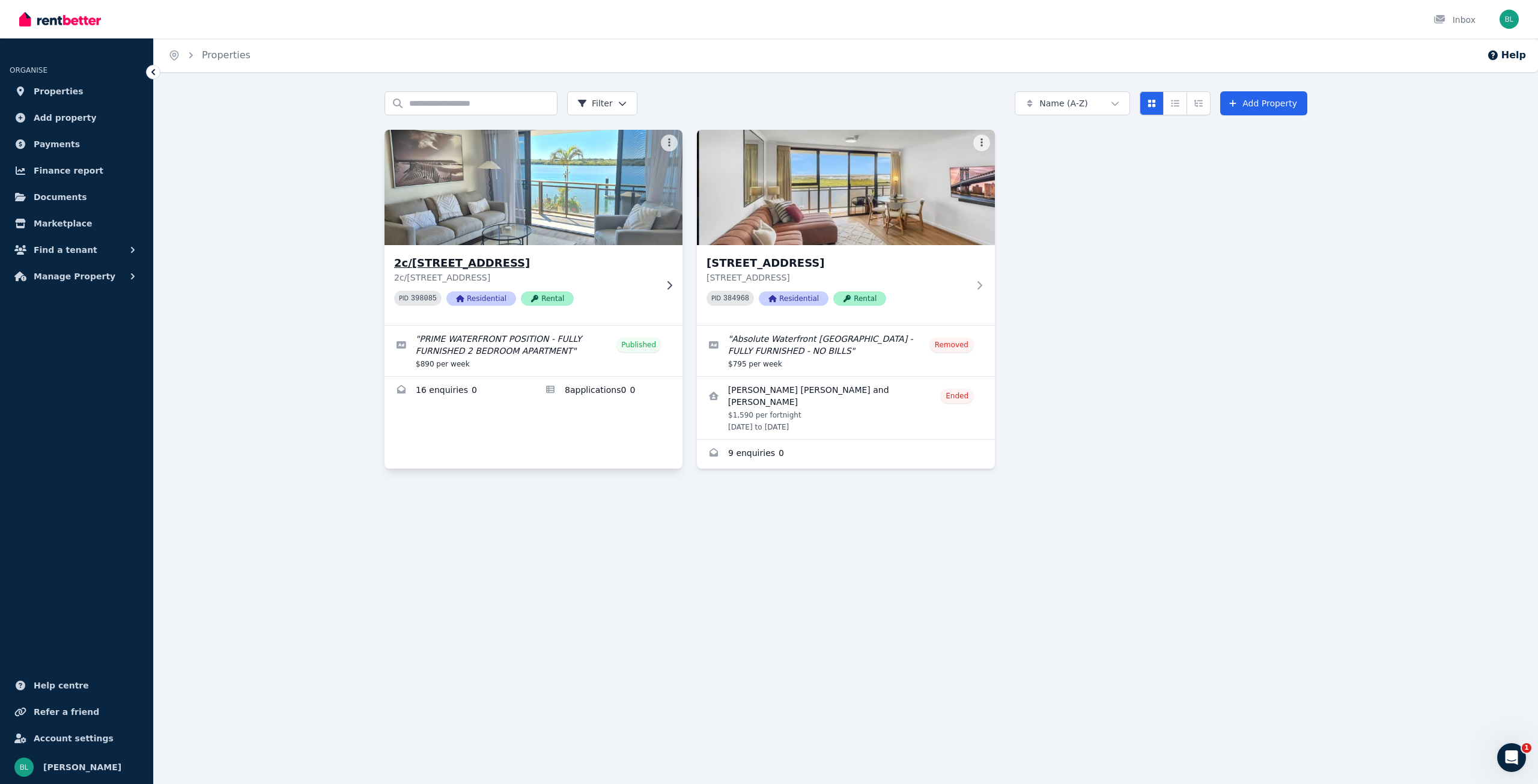
click at [433, 268] on h3 "2c/[STREET_ADDRESS]" at bounding box center [525, 263] width 262 height 17
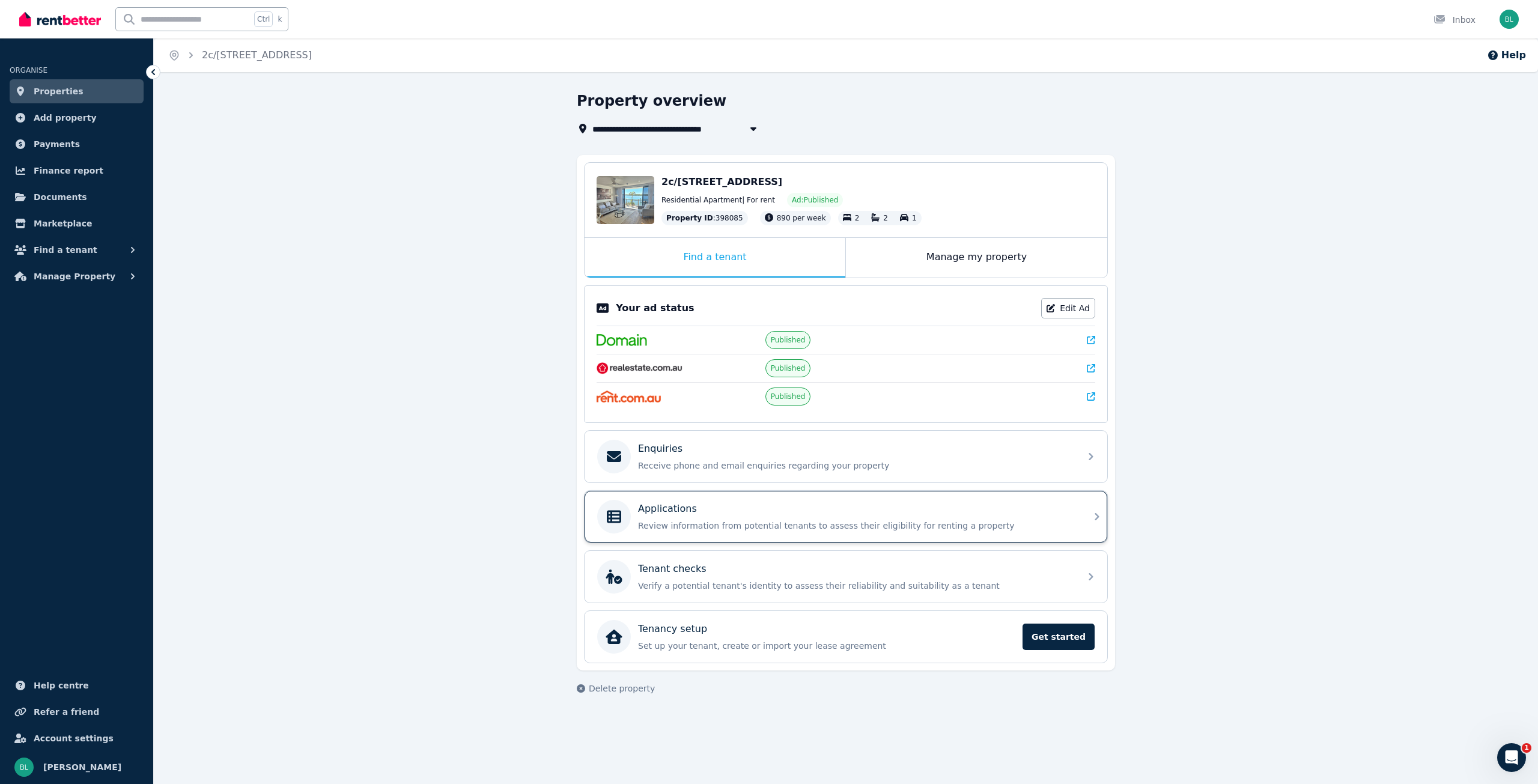
click at [666, 519] on div "Applications Review information from potential tenants to assess their eligibil…" at bounding box center [855, 517] width 435 height 30
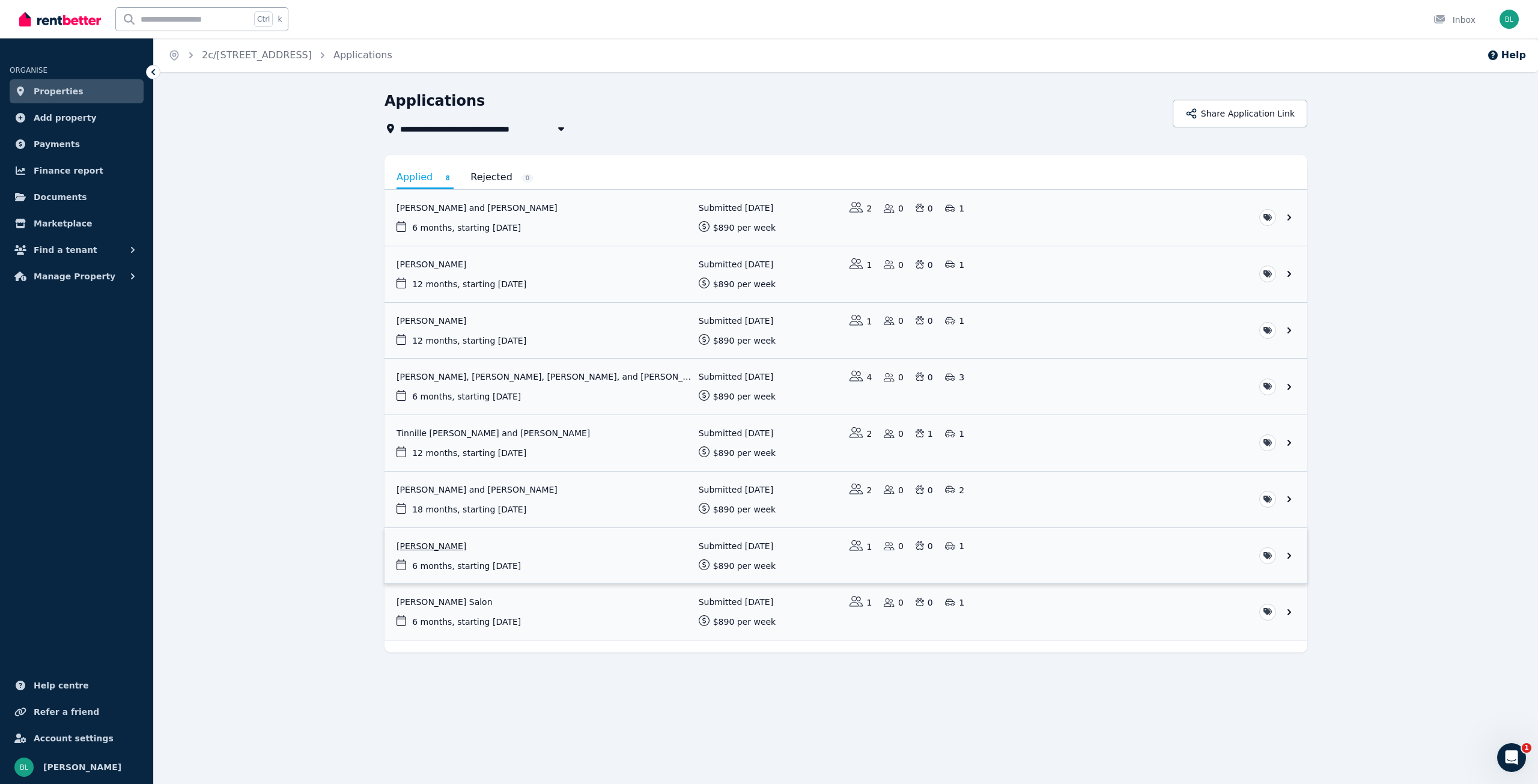
click at [440, 557] on link "View application: Martine Boys" at bounding box center [846, 556] width 923 height 56
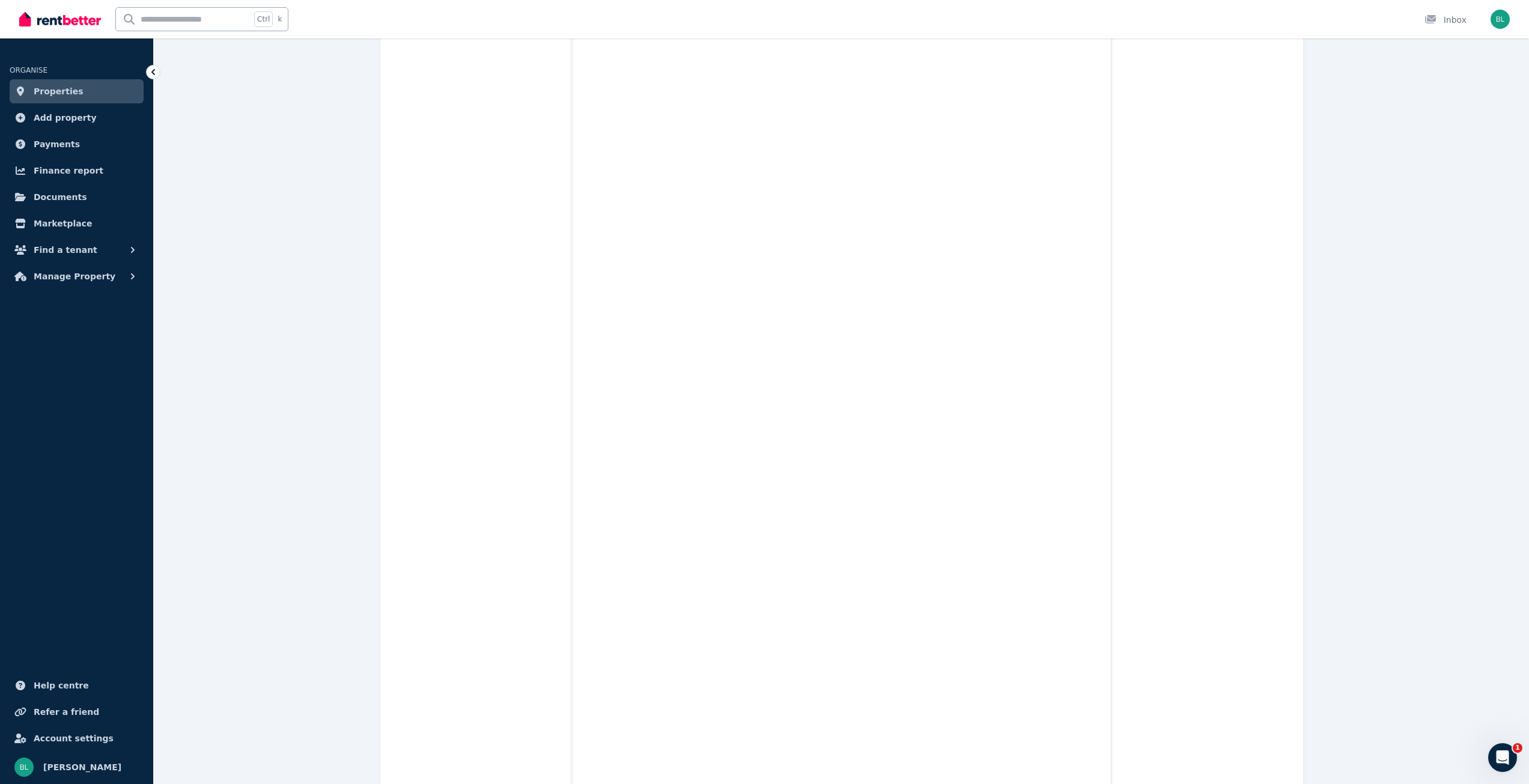
scroll to position [1898, 0]
